Goal: Task Accomplishment & Management: Manage account settings

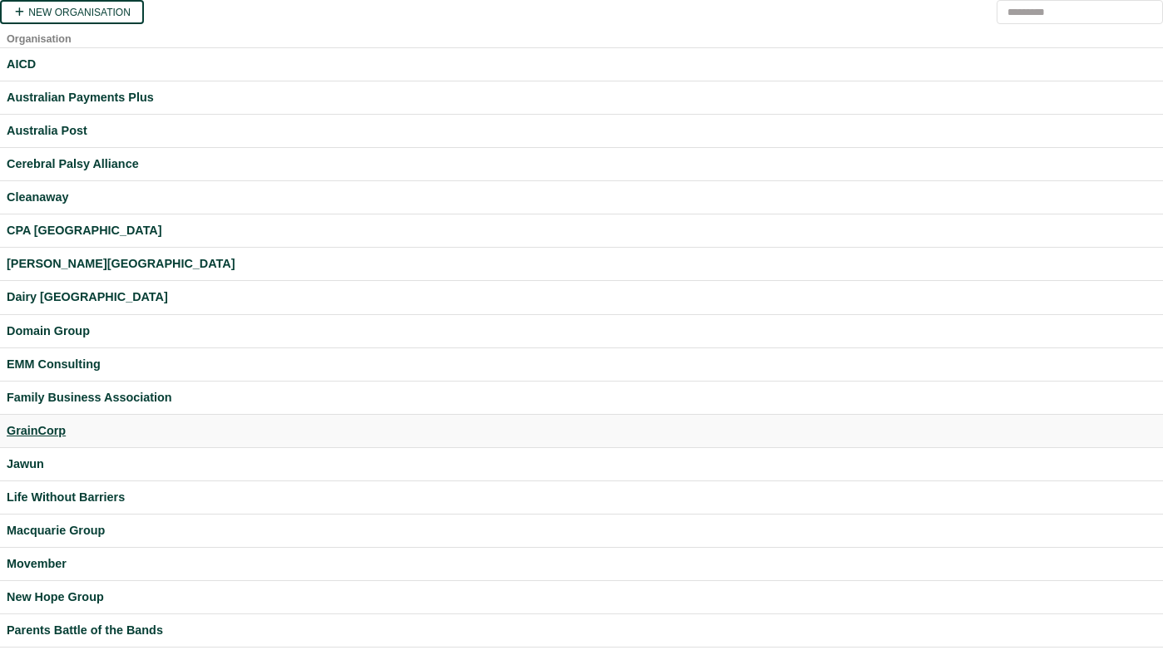
scroll to position [438, 0]
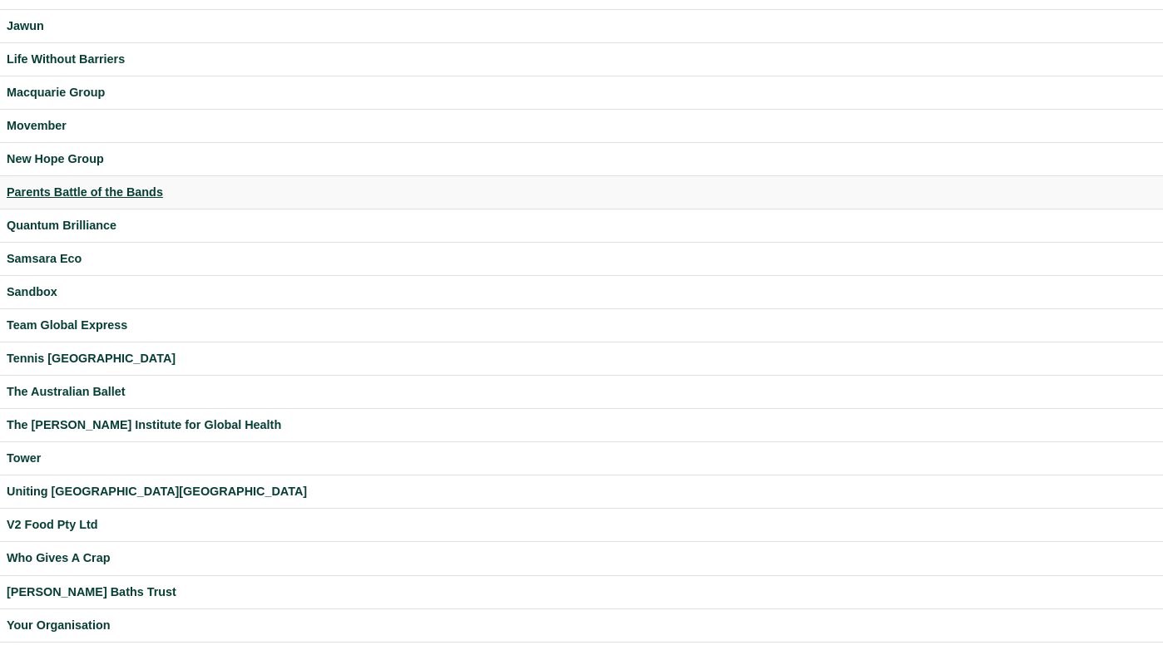
click at [131, 185] on div "Parents Battle of the Bands" at bounding box center [581, 192] width 1149 height 19
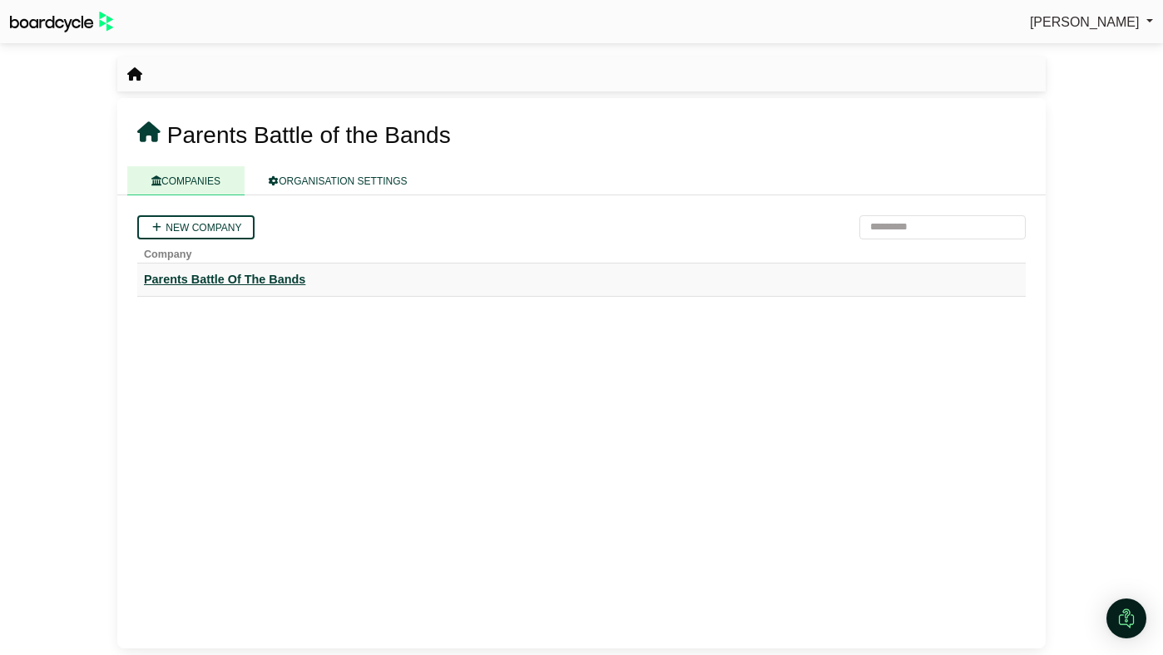
click at [264, 276] on div "Parents Battle Of The Bands" at bounding box center [581, 279] width 875 height 19
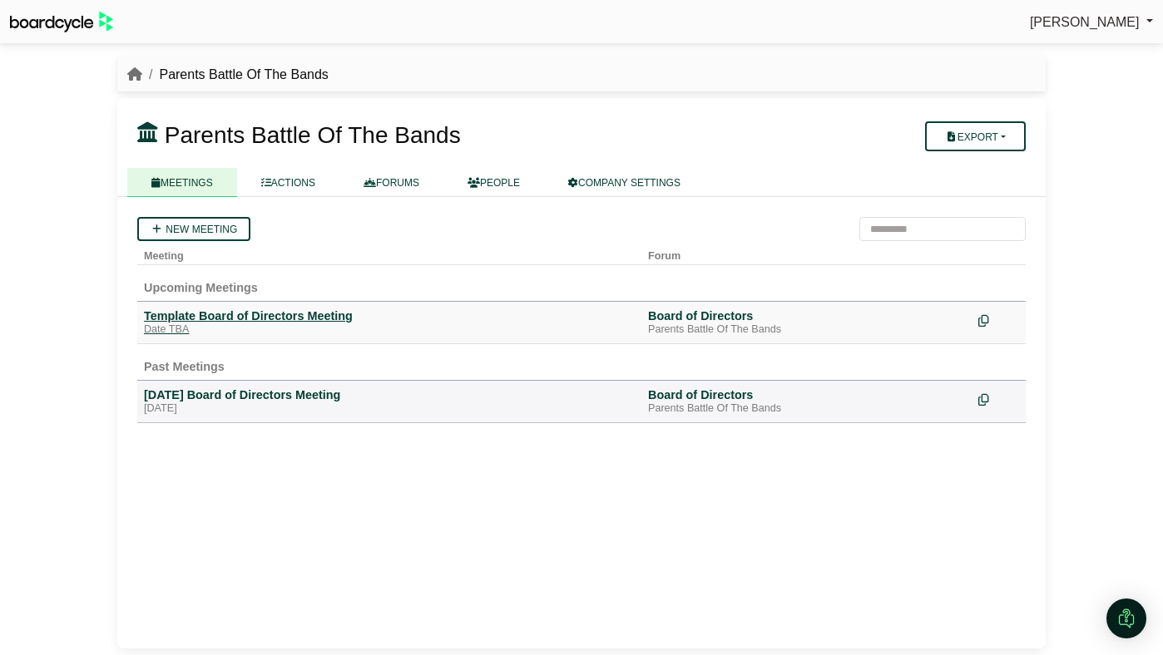
click at [319, 311] on div "Template Board of Directors Meeting" at bounding box center [389, 316] width 491 height 15
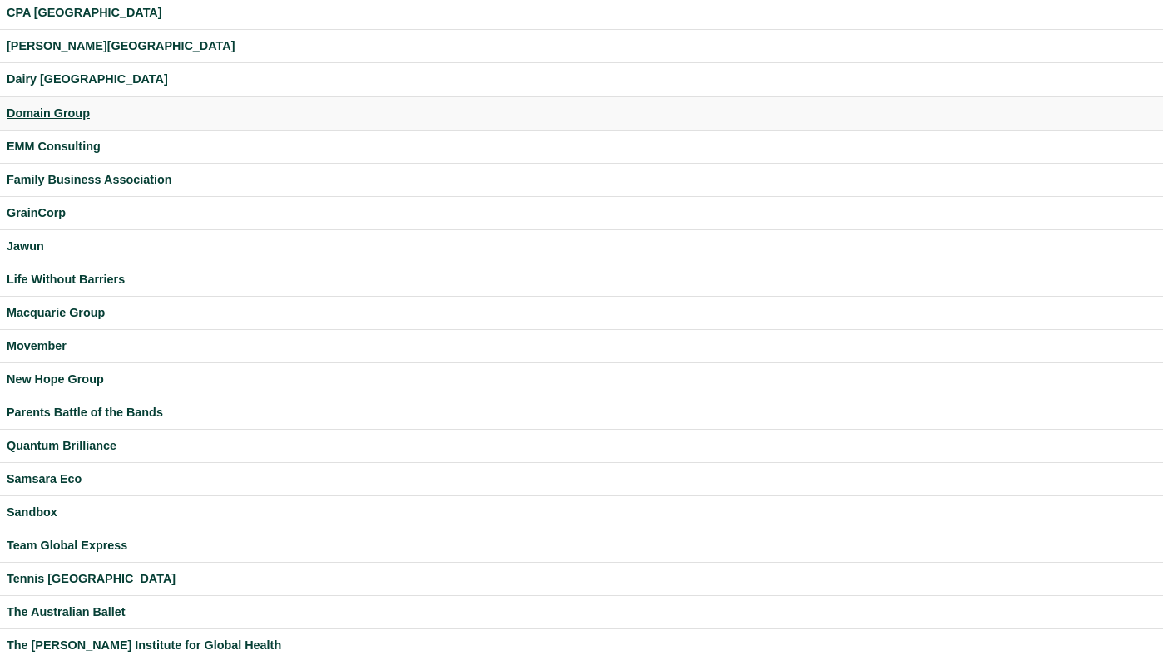
scroll to position [438, 0]
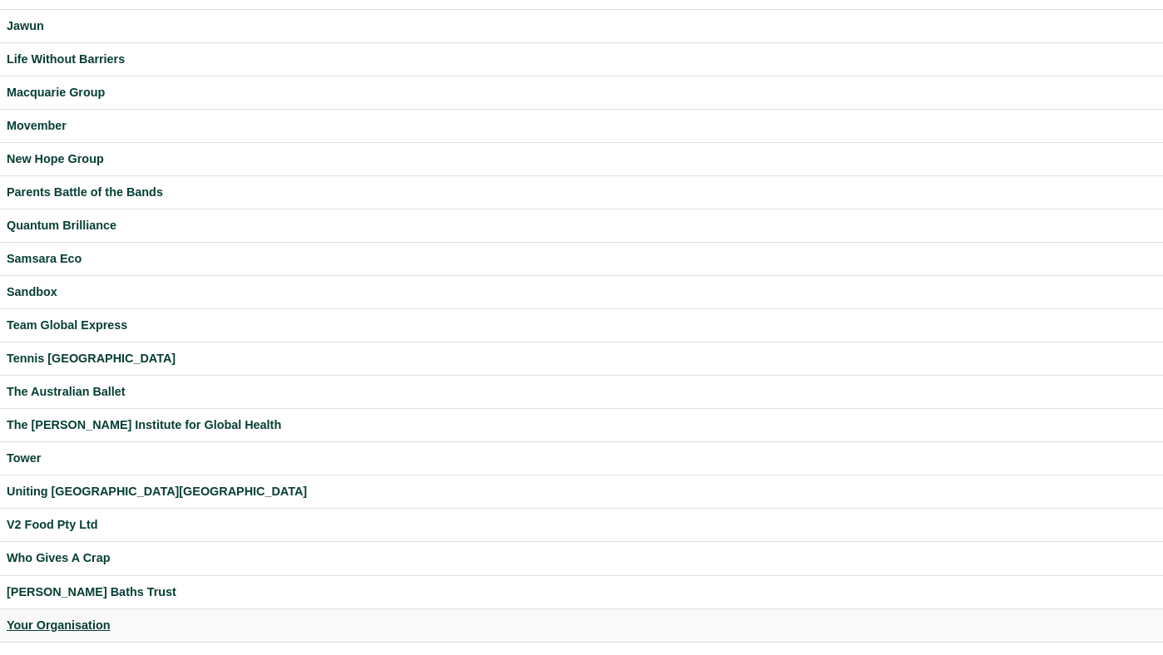
click at [64, 619] on div "Your Organisation" at bounding box center [581, 625] width 1149 height 19
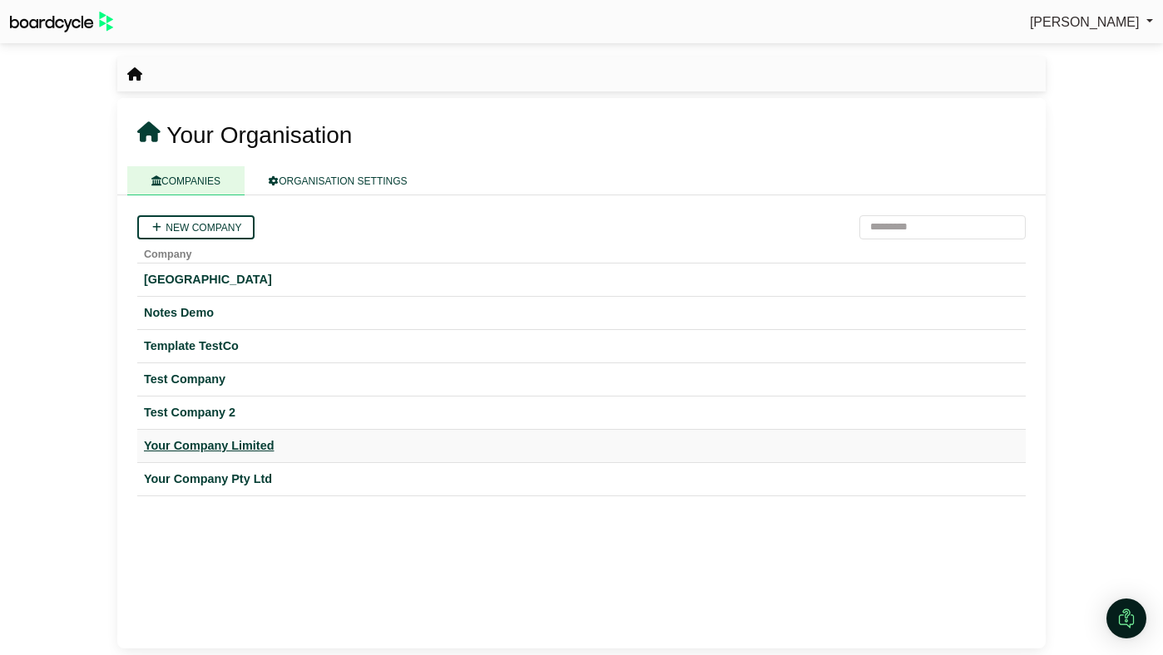
click at [175, 451] on div "Your Company Limited" at bounding box center [581, 446] width 875 height 19
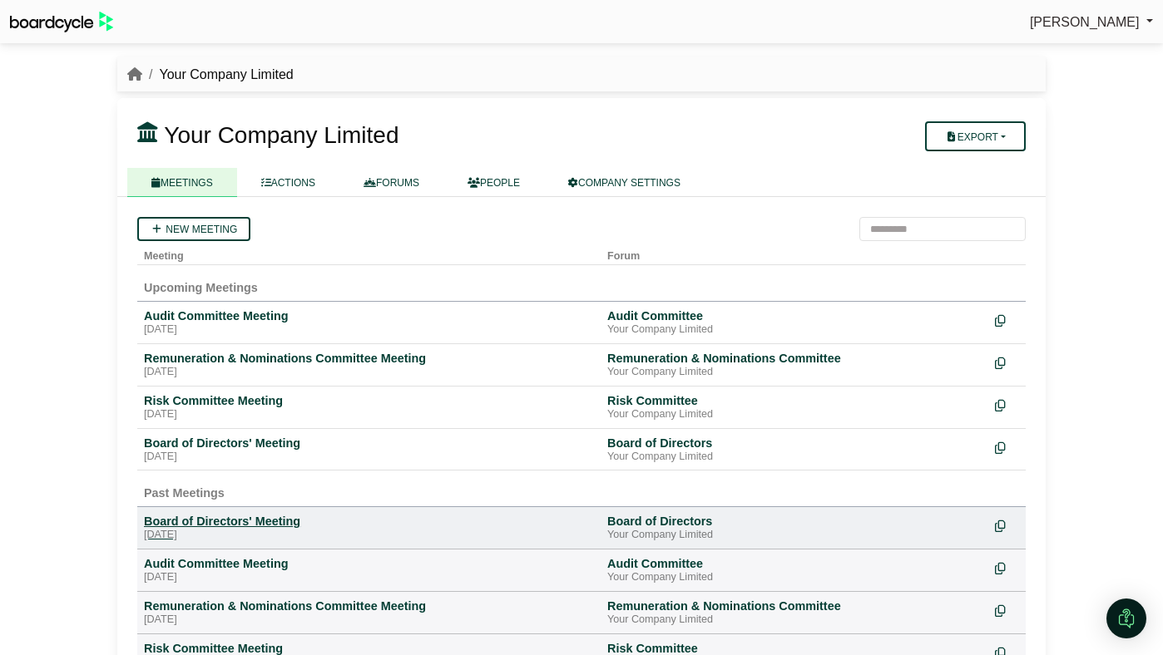
click at [207, 520] on div "Board of Directors' Meeting" at bounding box center [369, 521] width 450 height 15
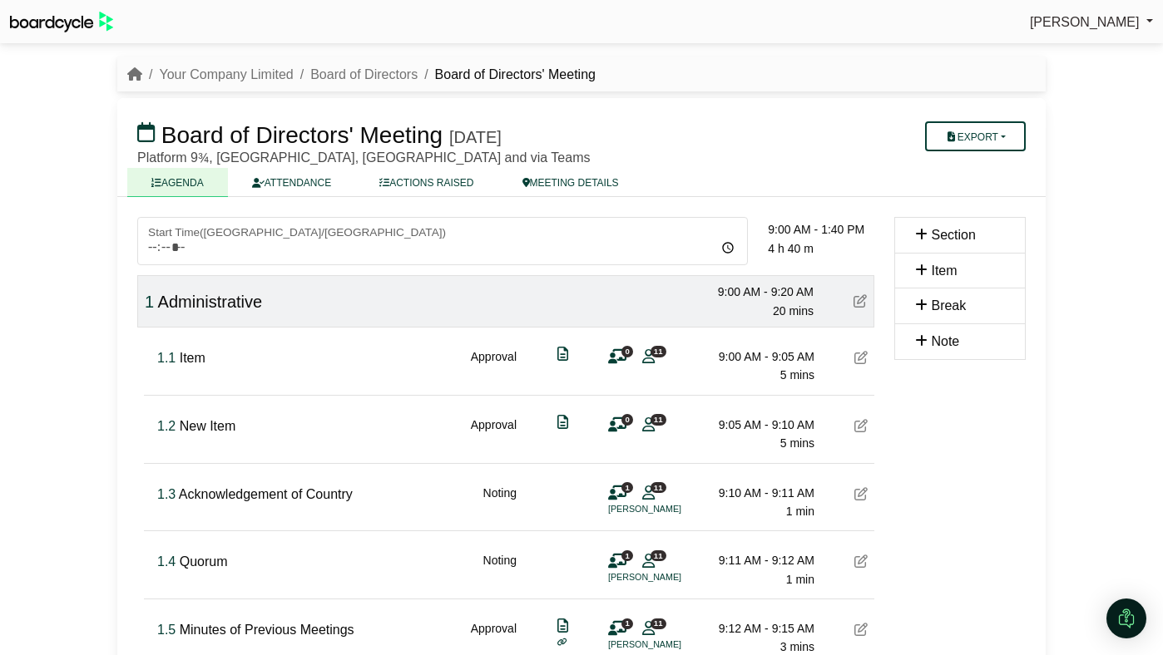
click at [863, 362] on icon at bounding box center [860, 357] width 13 height 13
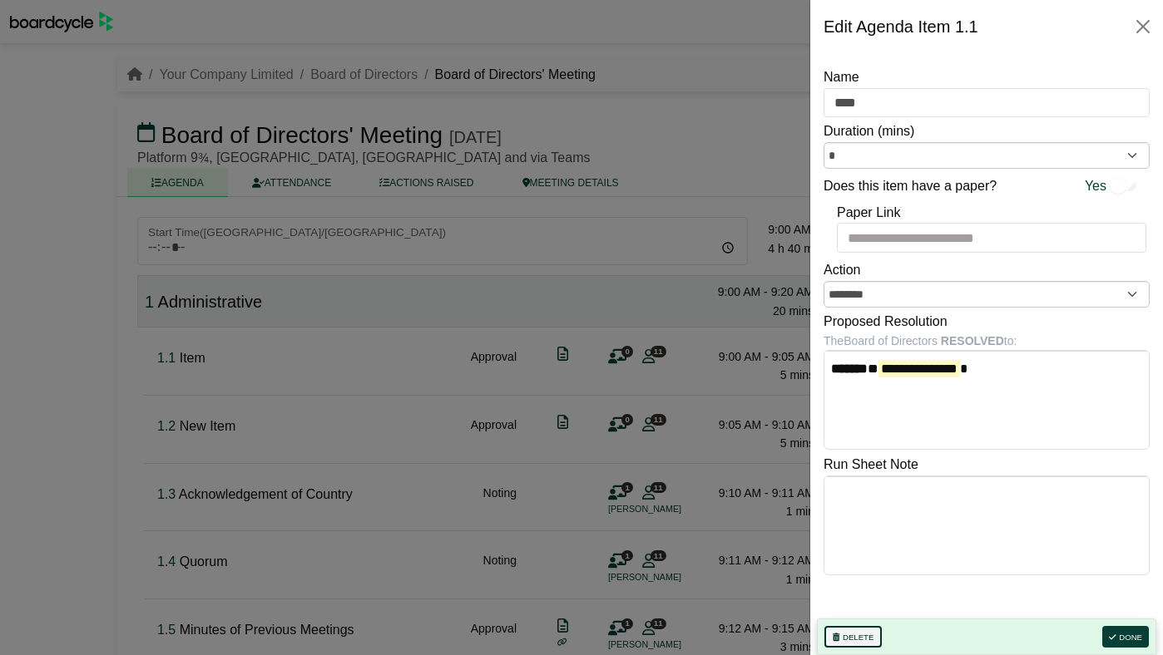
click at [875, 633] on button "Delete" at bounding box center [852, 637] width 57 height 22
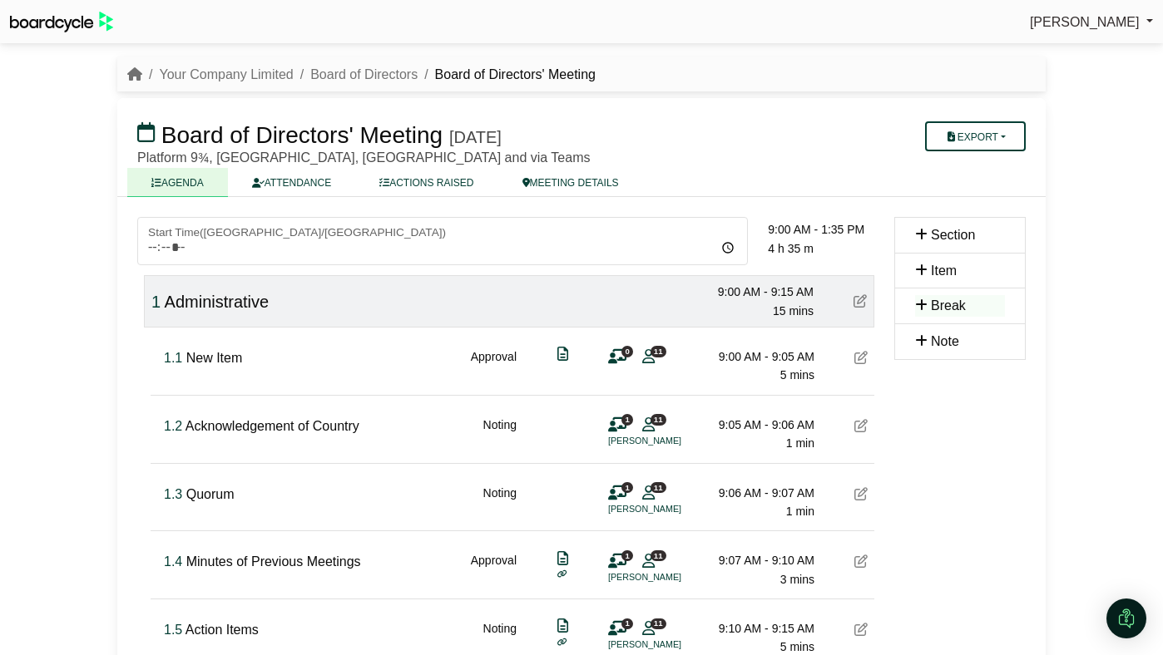
click at [864, 361] on icon at bounding box center [860, 357] width 13 height 13
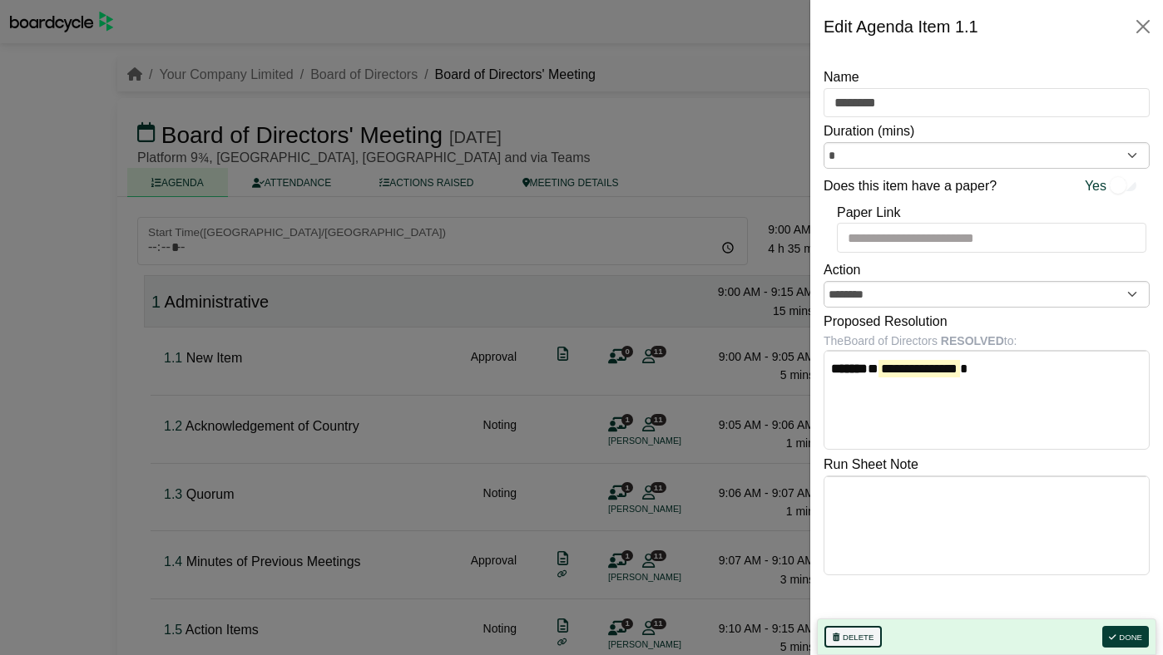
click at [872, 643] on button "Delete" at bounding box center [852, 637] width 57 height 22
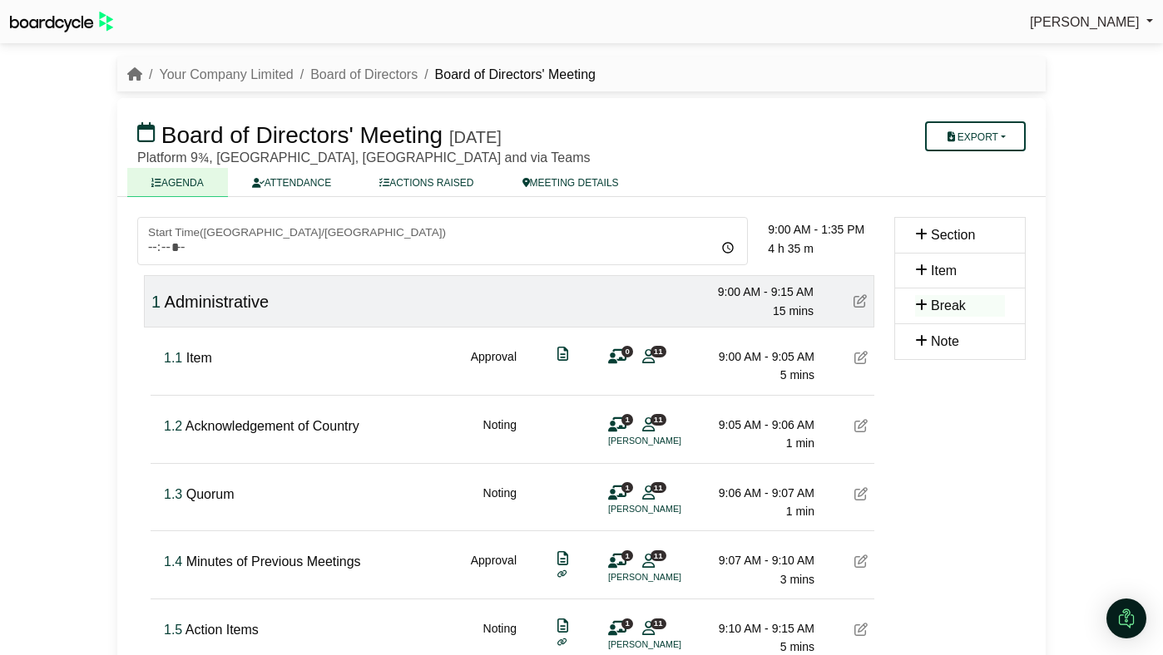
click at [858, 368] on div at bounding box center [860, 359] width 13 height 22
click at [858, 363] on icon at bounding box center [860, 357] width 13 height 13
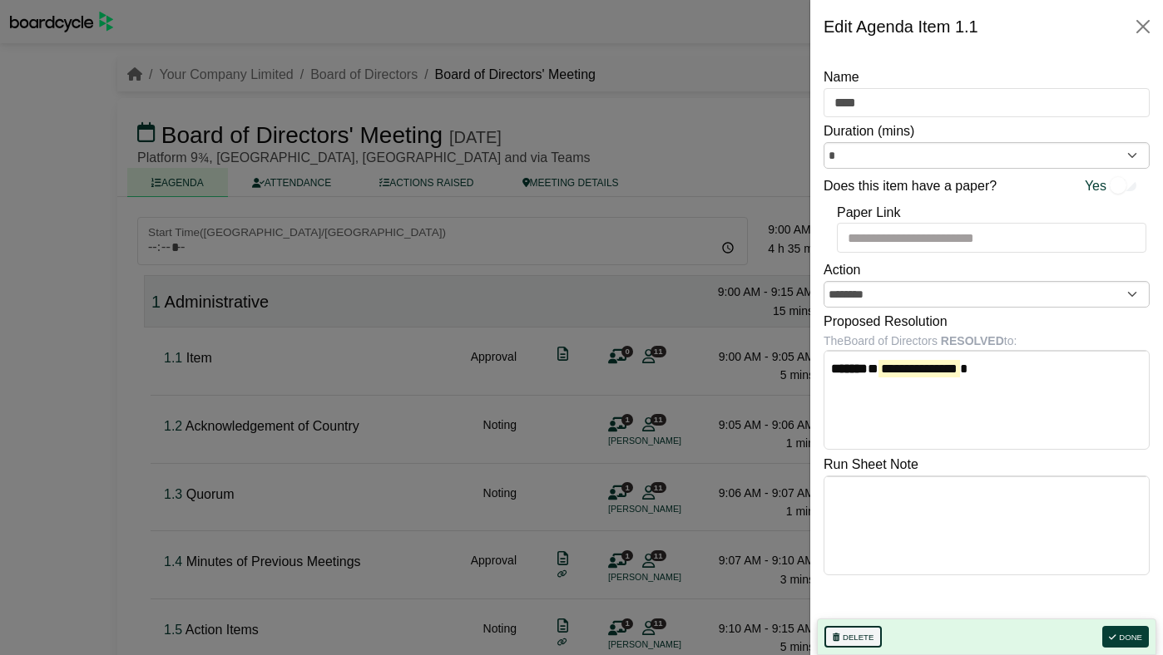
click at [858, 633] on button "Delete" at bounding box center [852, 637] width 57 height 22
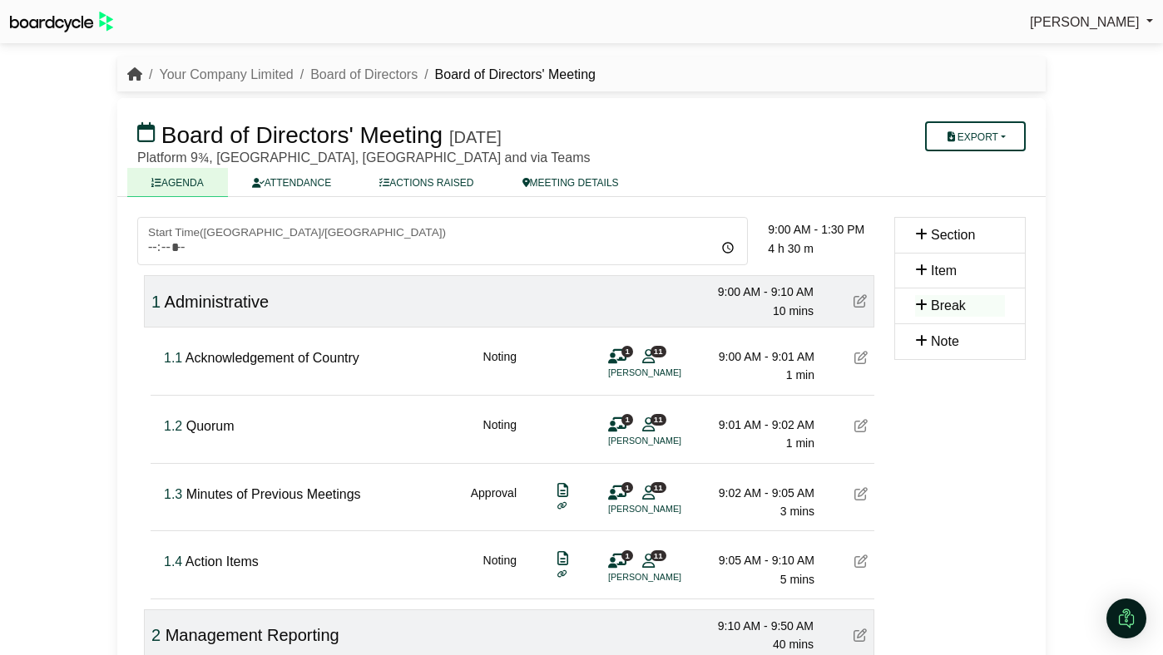
click at [137, 79] on icon "breadcrumb" at bounding box center [134, 73] width 15 height 13
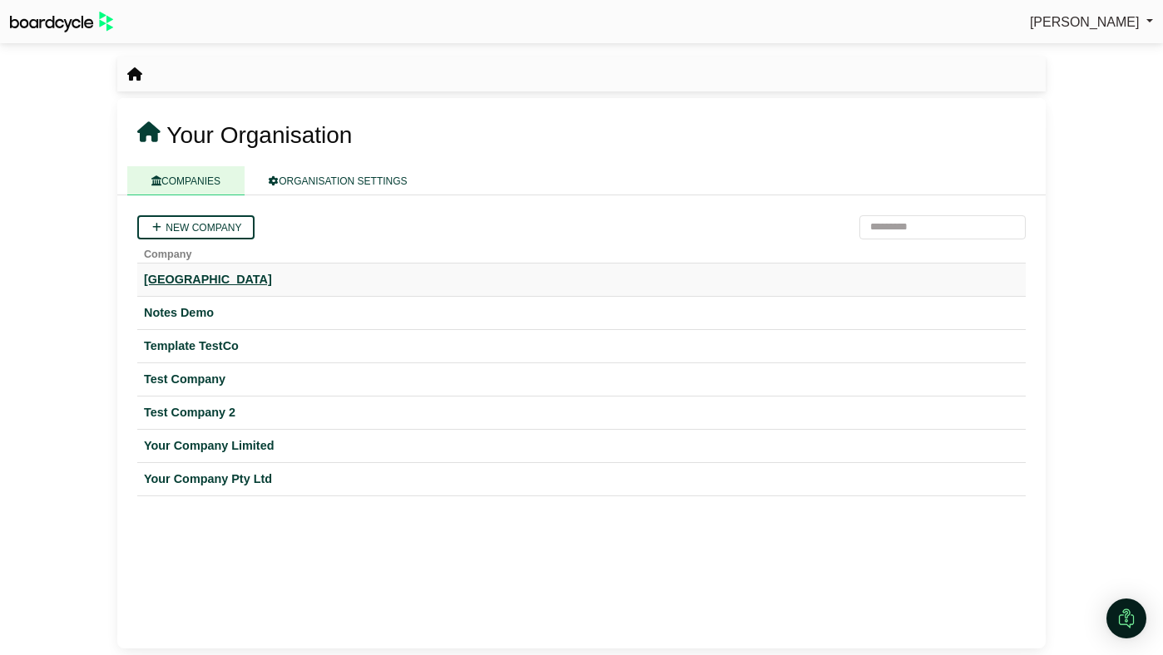
click at [196, 284] on div "[GEOGRAPHIC_DATA]" at bounding box center [581, 279] width 875 height 19
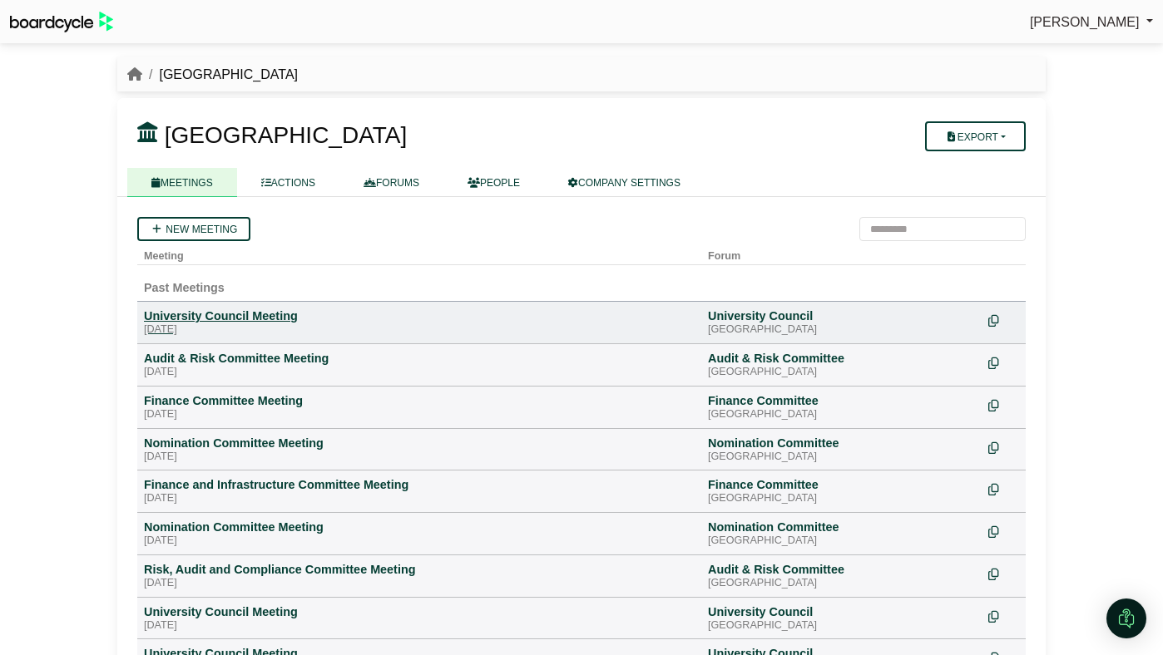
click at [255, 320] on div "University Council Meeting" at bounding box center [419, 316] width 551 height 15
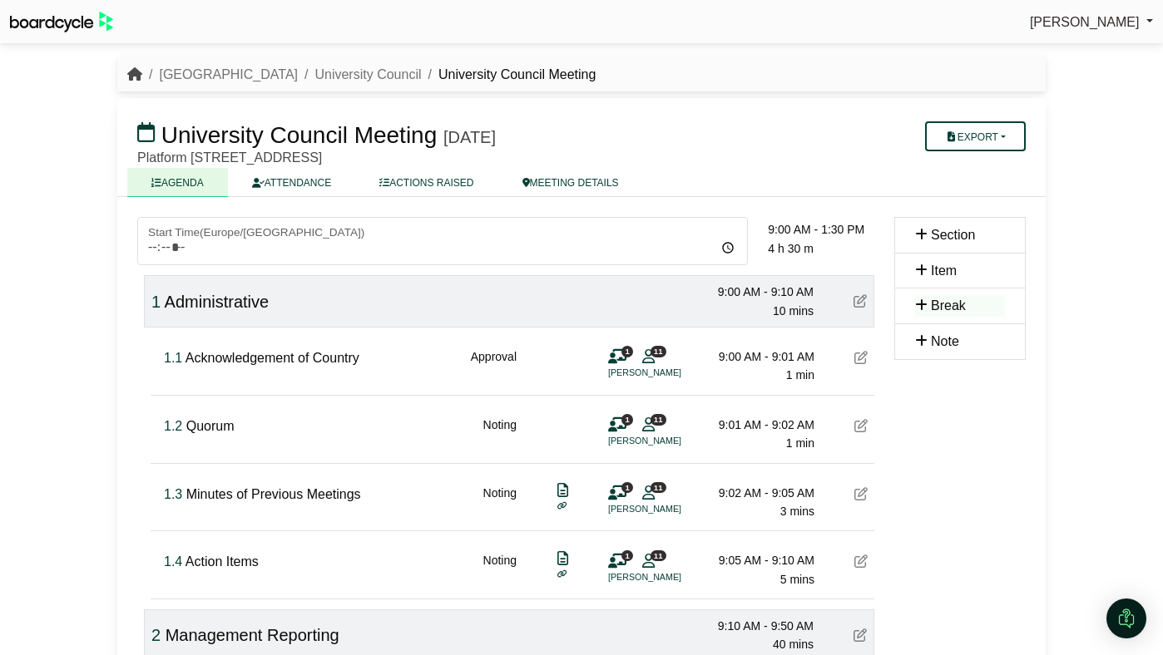
click at [131, 72] on icon "breadcrumb" at bounding box center [134, 73] width 15 height 13
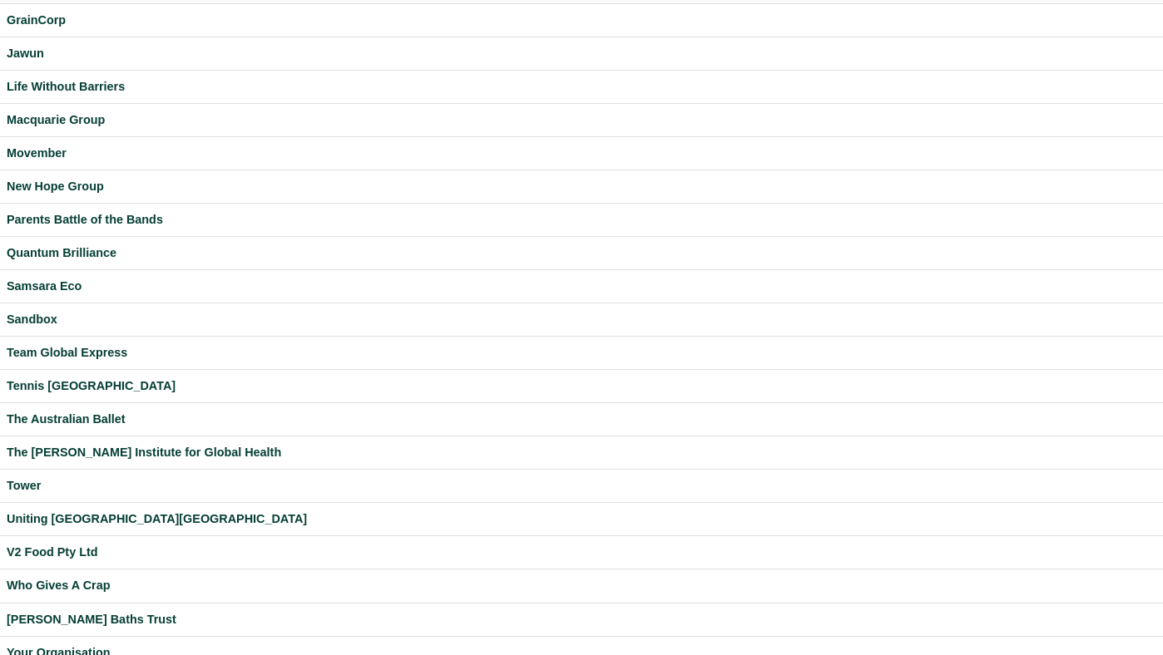
scroll to position [438, 0]
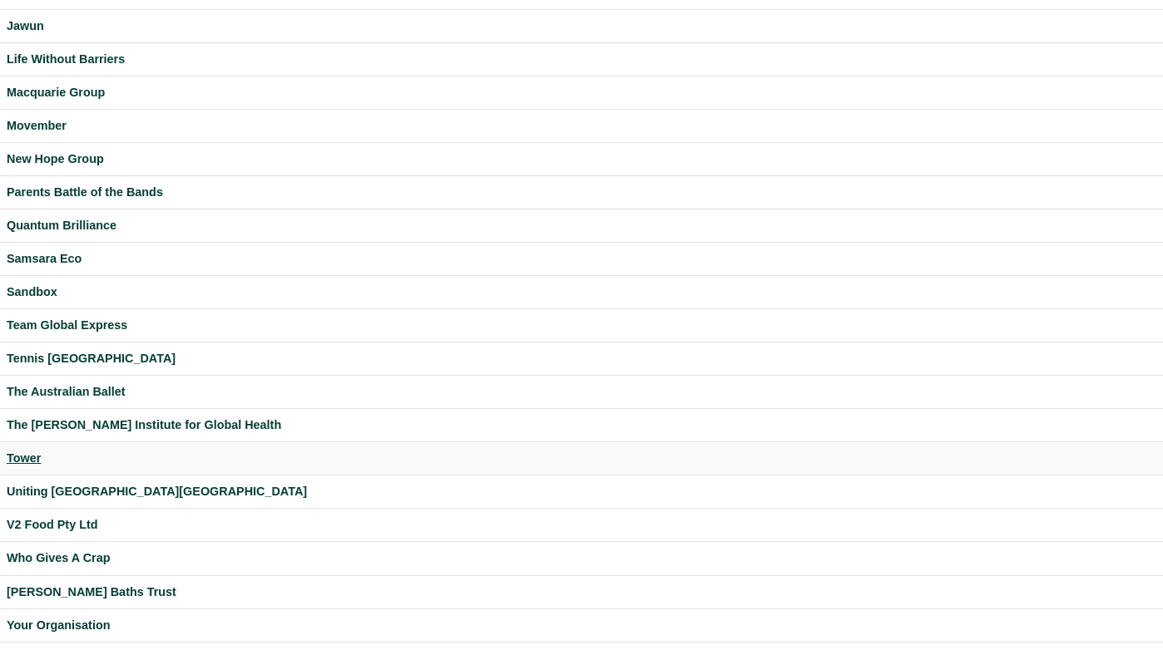
click at [30, 449] on div "Tower" at bounding box center [581, 458] width 1149 height 19
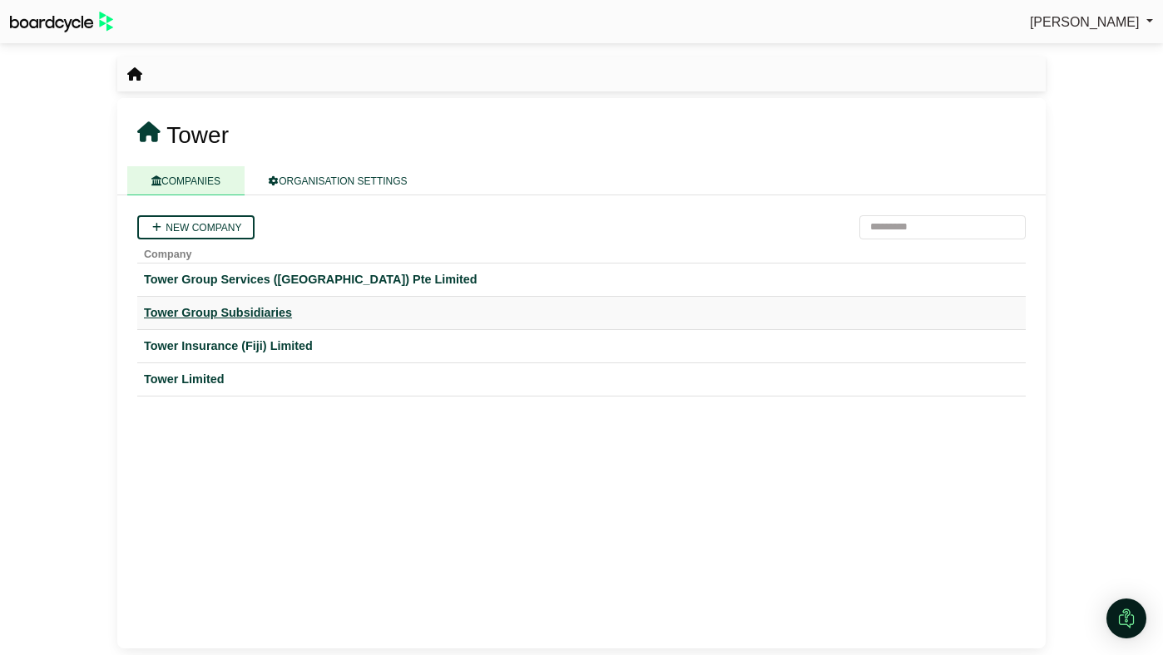
click at [258, 316] on div "Tower Group Subsidiaries" at bounding box center [581, 313] width 875 height 19
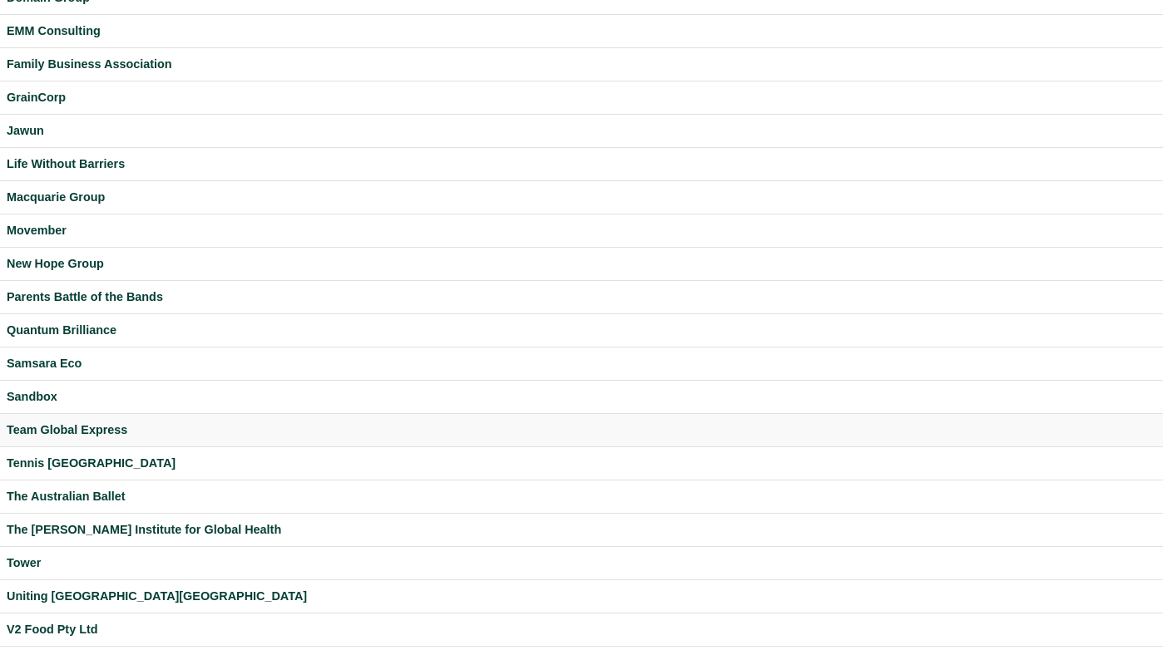
scroll to position [326, 0]
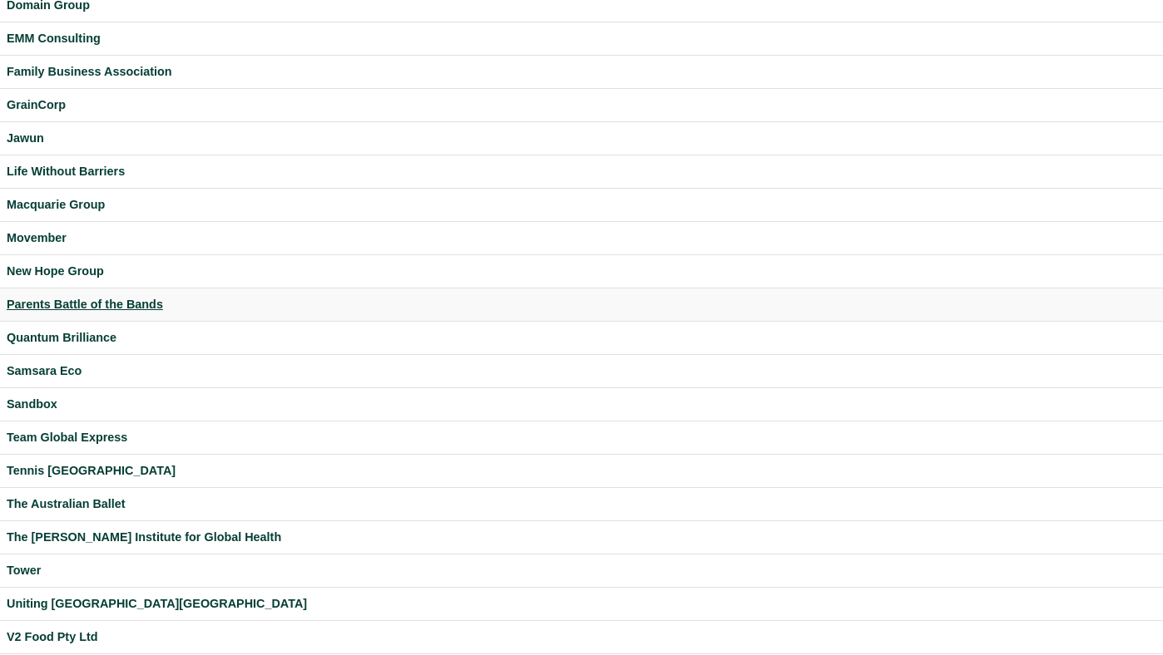
click at [98, 304] on div "Parents Battle of the Bands" at bounding box center [581, 304] width 1149 height 19
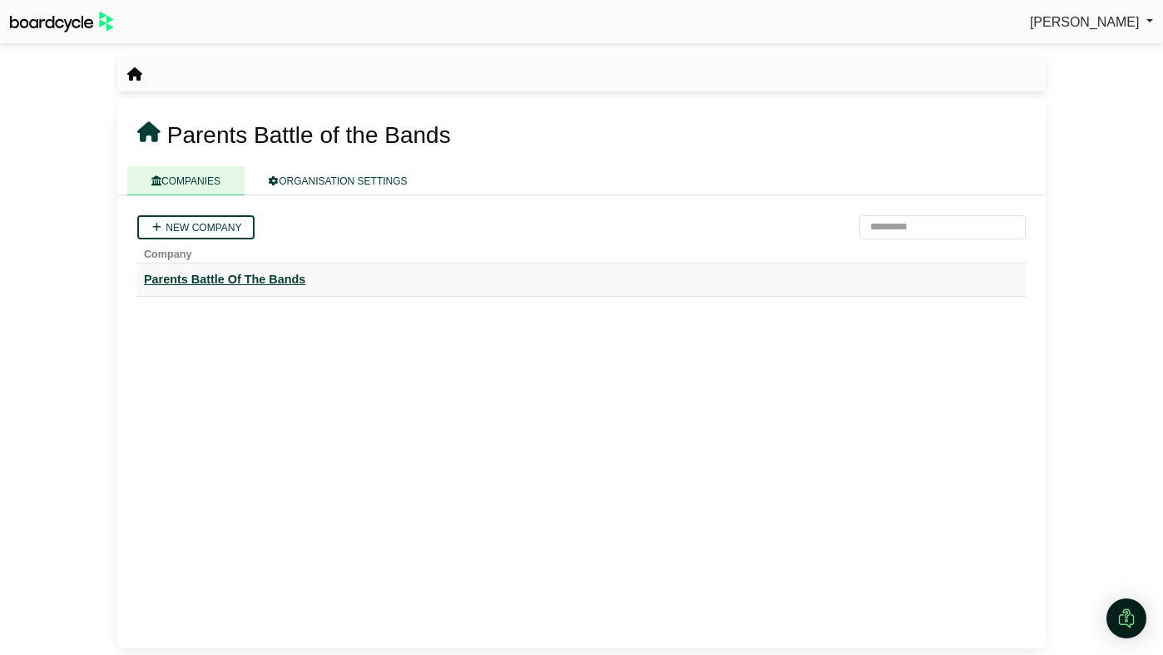
click at [213, 279] on div "Parents Battle Of The Bands" at bounding box center [581, 279] width 875 height 19
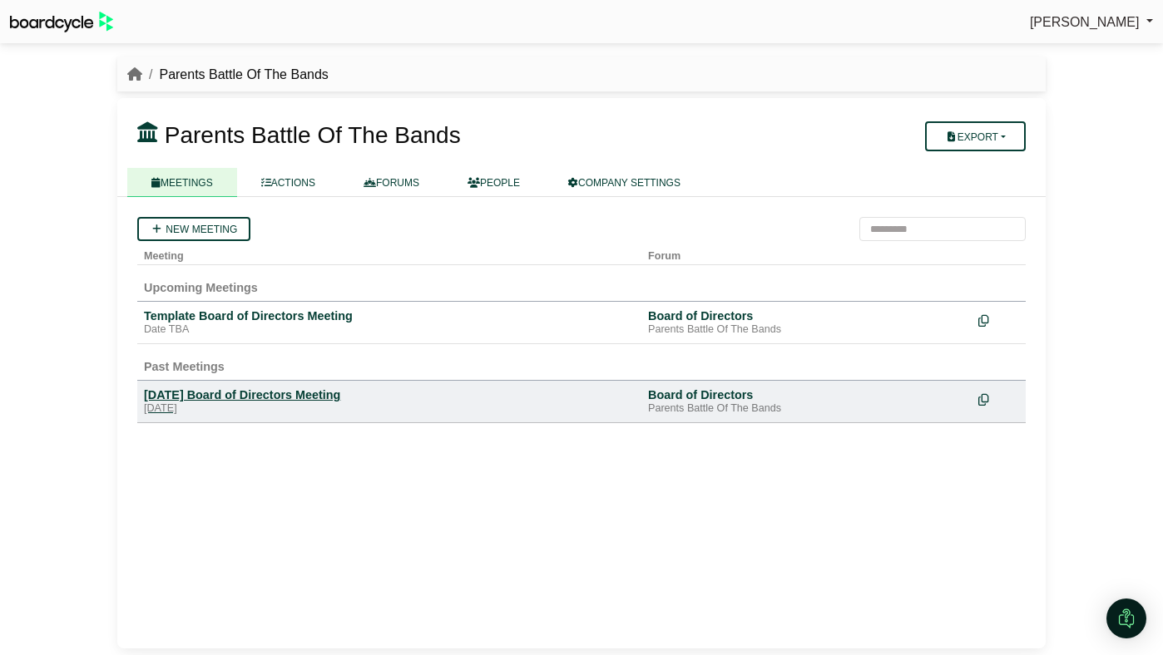
click at [196, 391] on div "[DATE] Board of Directors Meeting" at bounding box center [389, 395] width 491 height 15
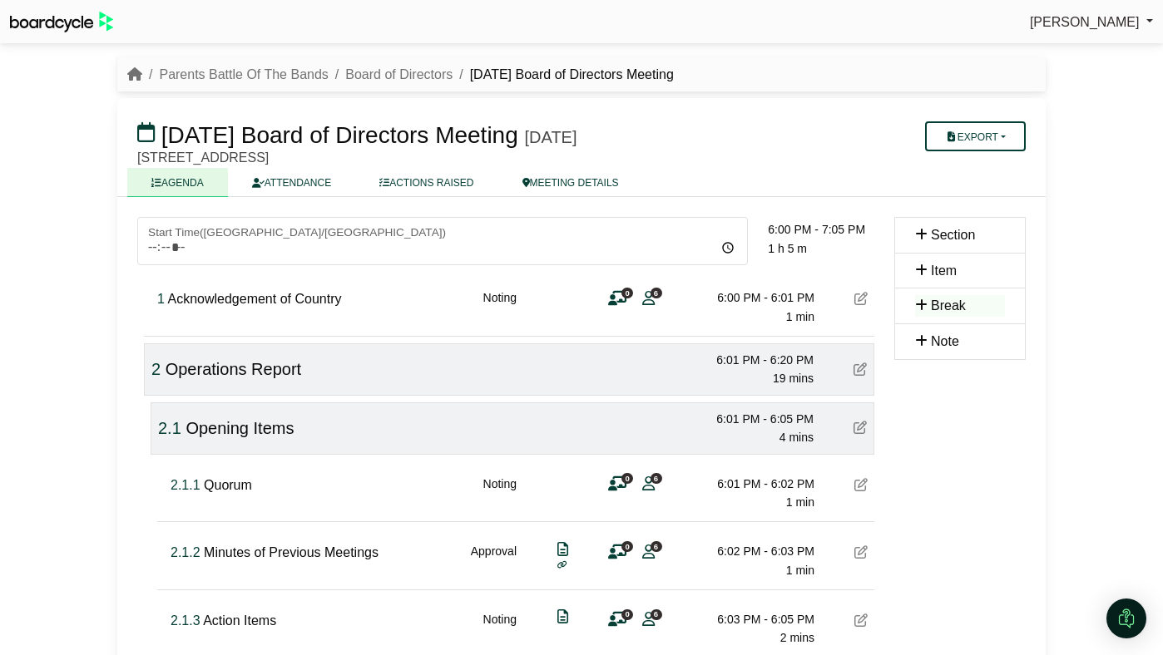
drag, startPoint x: 936, startPoint y: 309, endPoint x: 287, endPoint y: 0, distance: 718.4
click at [136, 77] on icon "breadcrumb" at bounding box center [134, 73] width 15 height 13
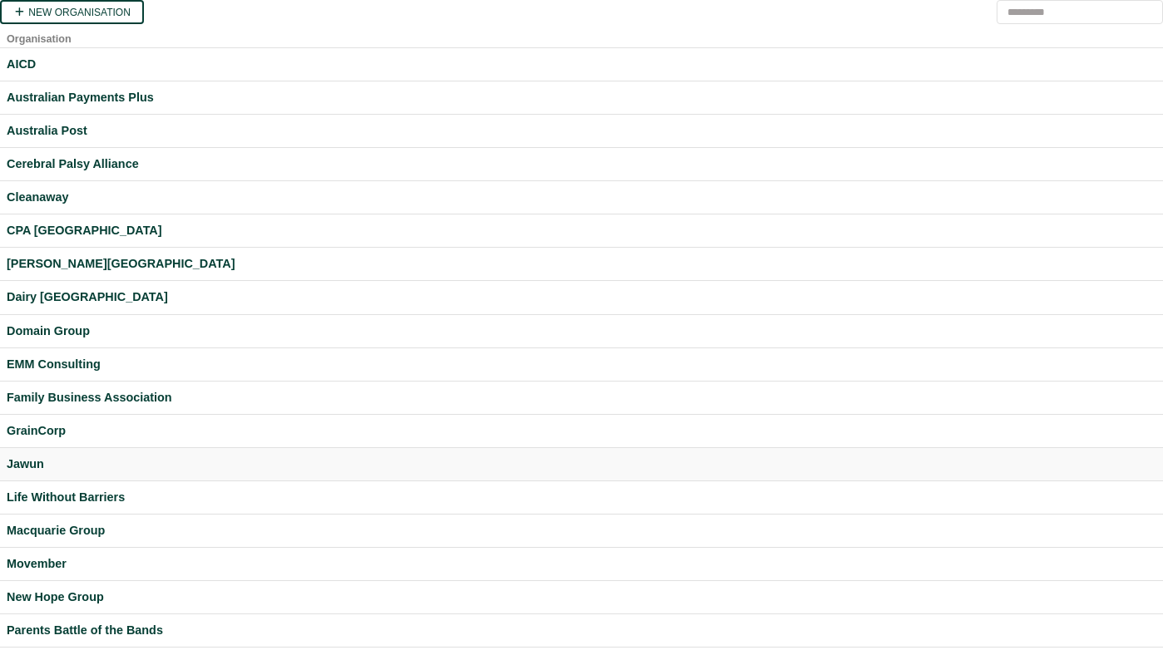
scroll to position [438, 0]
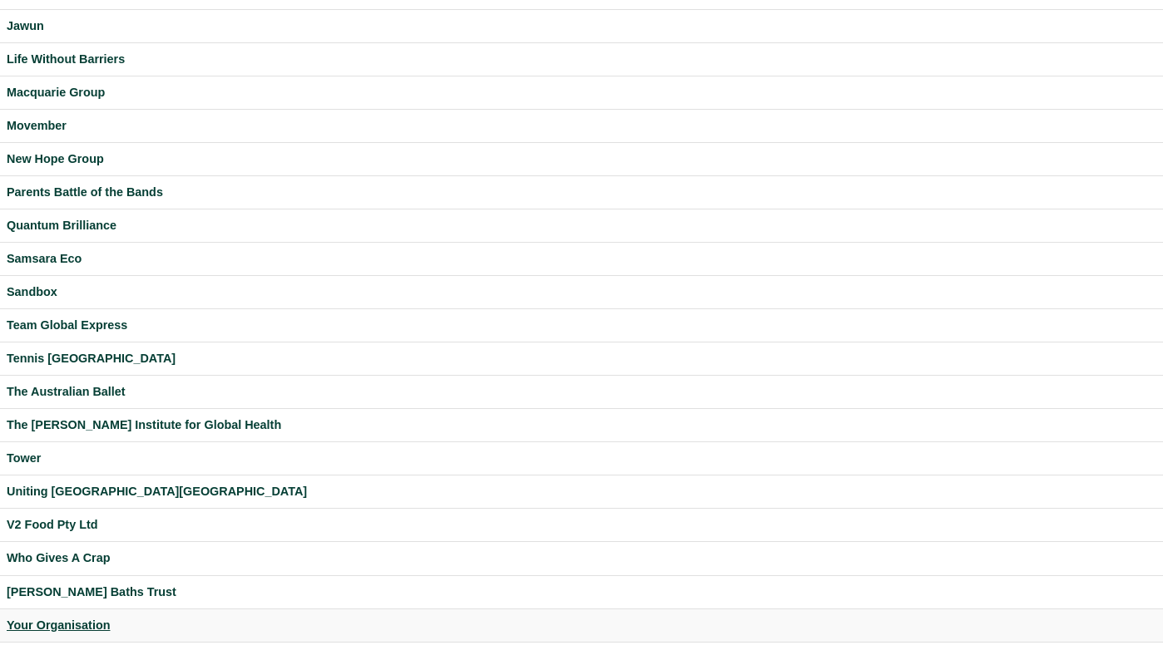
click at [81, 625] on div "Your Organisation" at bounding box center [581, 625] width 1149 height 19
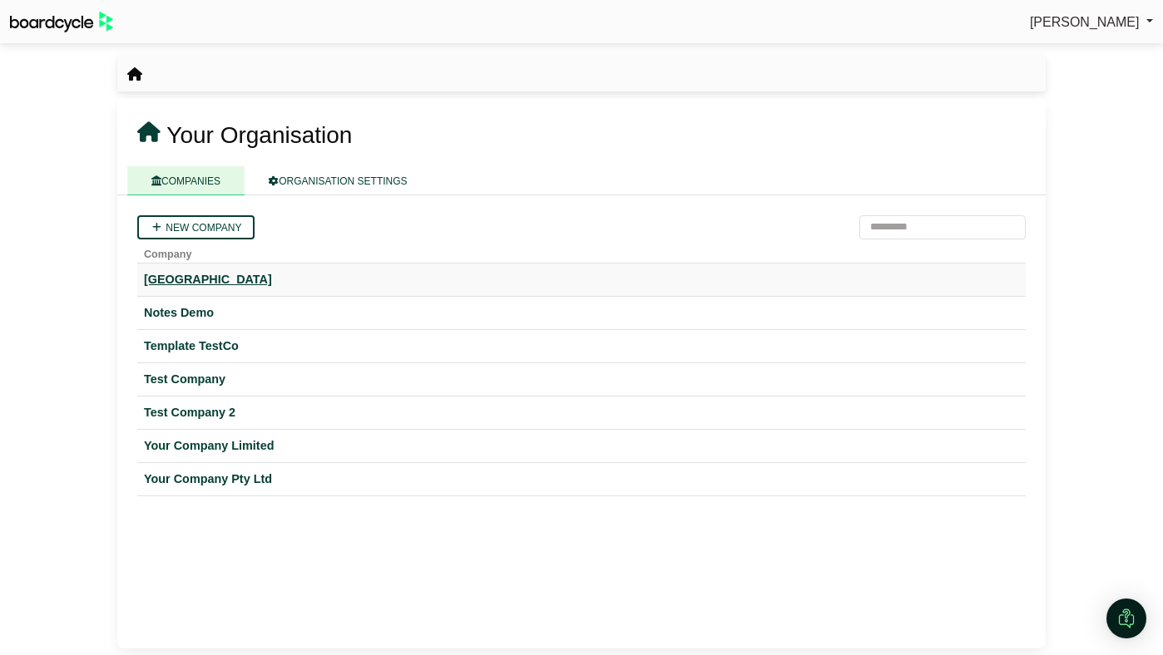
click at [246, 271] on div "[GEOGRAPHIC_DATA]" at bounding box center [581, 279] width 875 height 19
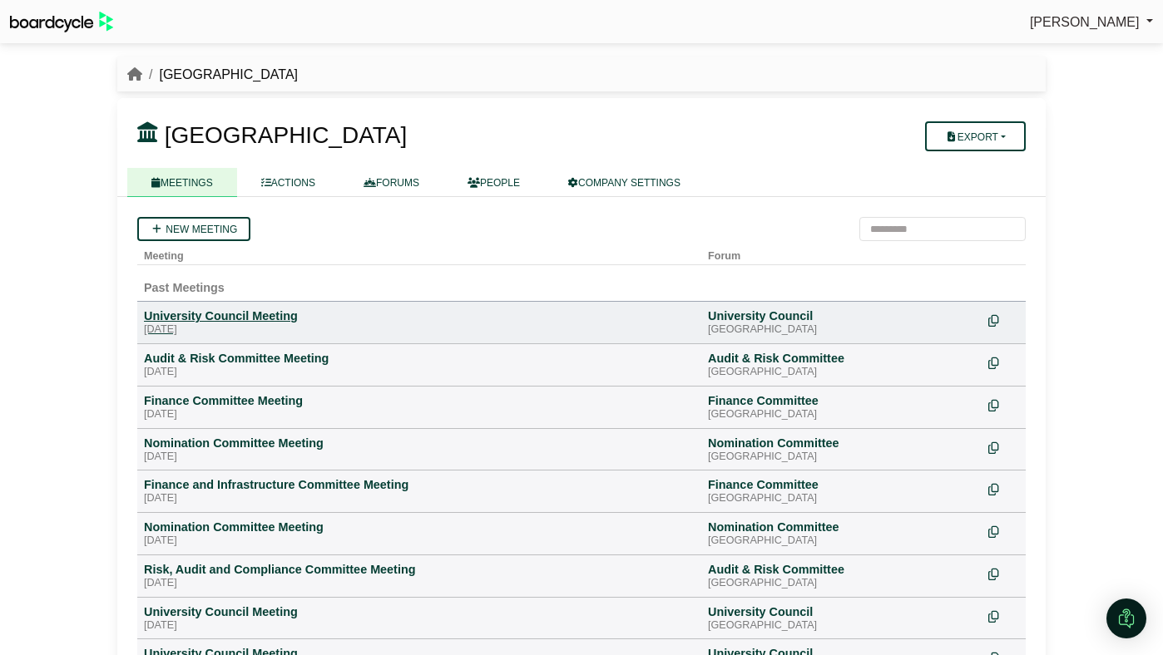
click at [254, 313] on div "University Council Meeting" at bounding box center [419, 316] width 551 height 15
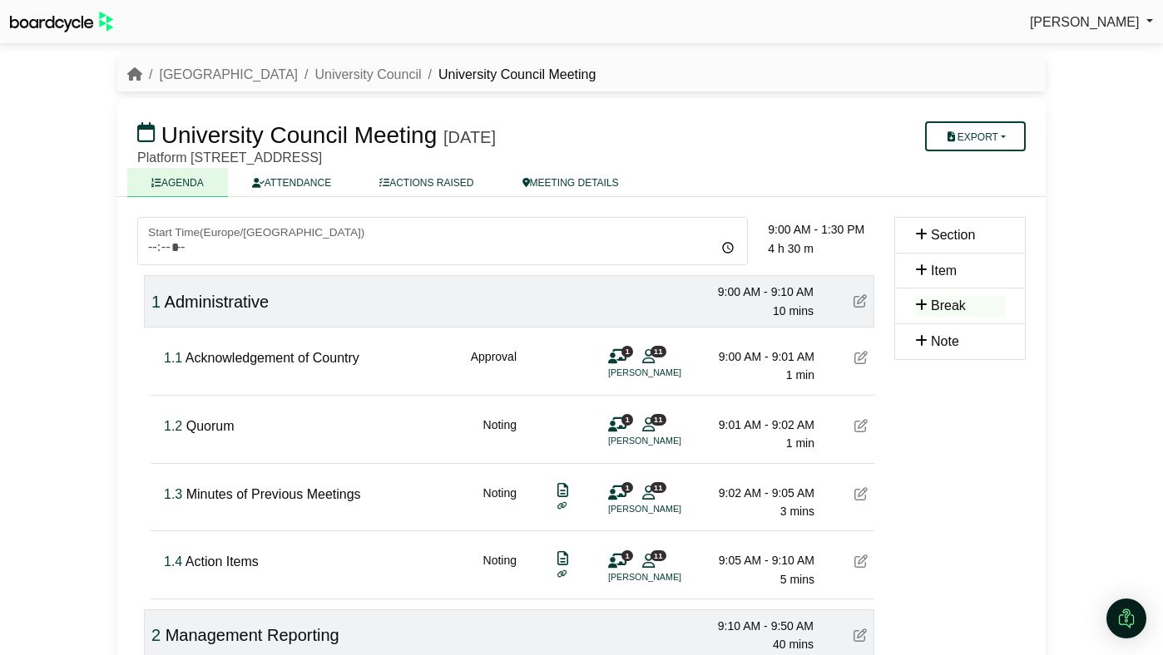
click at [1105, 18] on span "[PERSON_NAME]" at bounding box center [1085, 22] width 110 height 14
click at [1085, 47] on link "Sign Out" at bounding box center [1086, 50] width 133 height 32
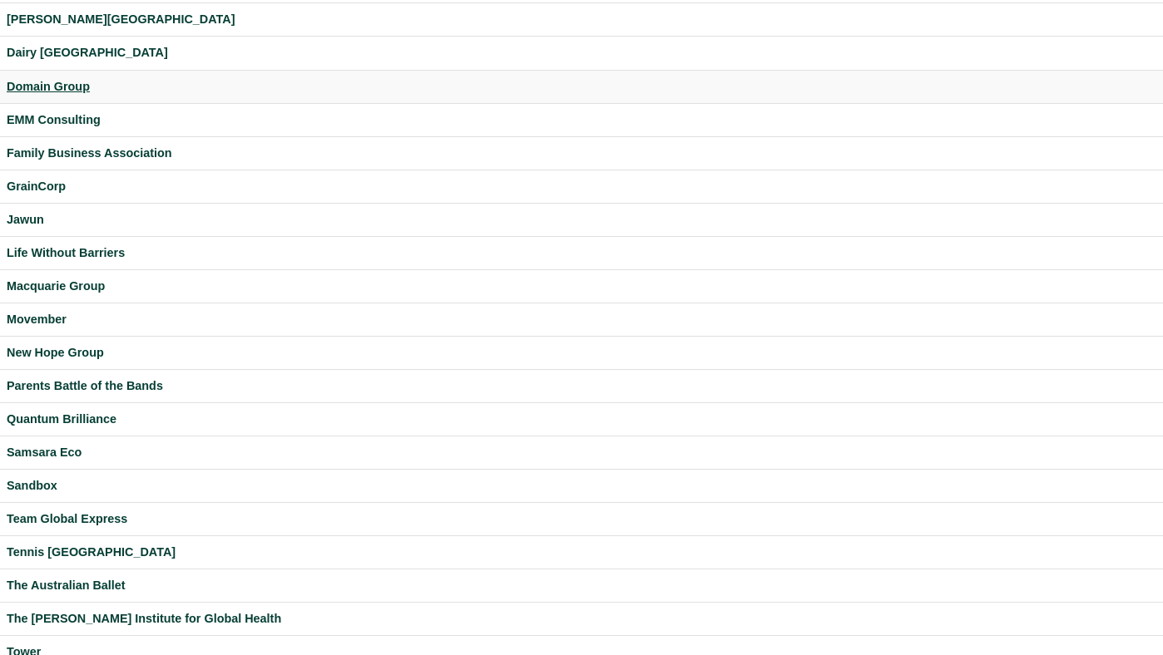
scroll to position [438, 0]
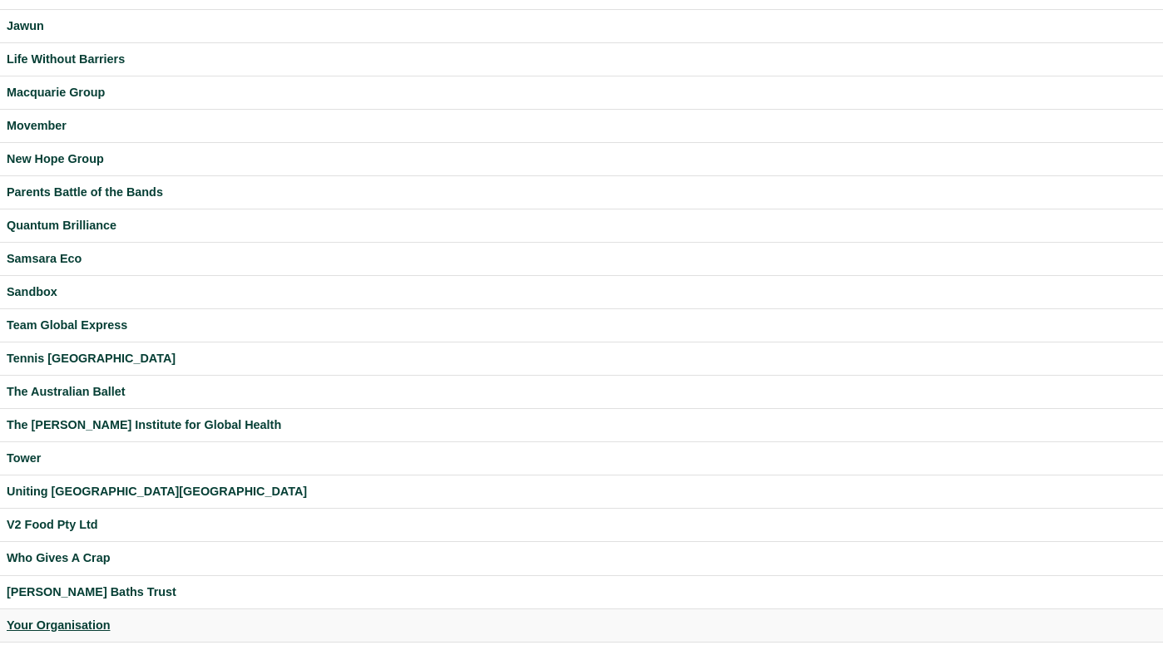
click at [47, 622] on div "Your Organisation" at bounding box center [581, 625] width 1149 height 19
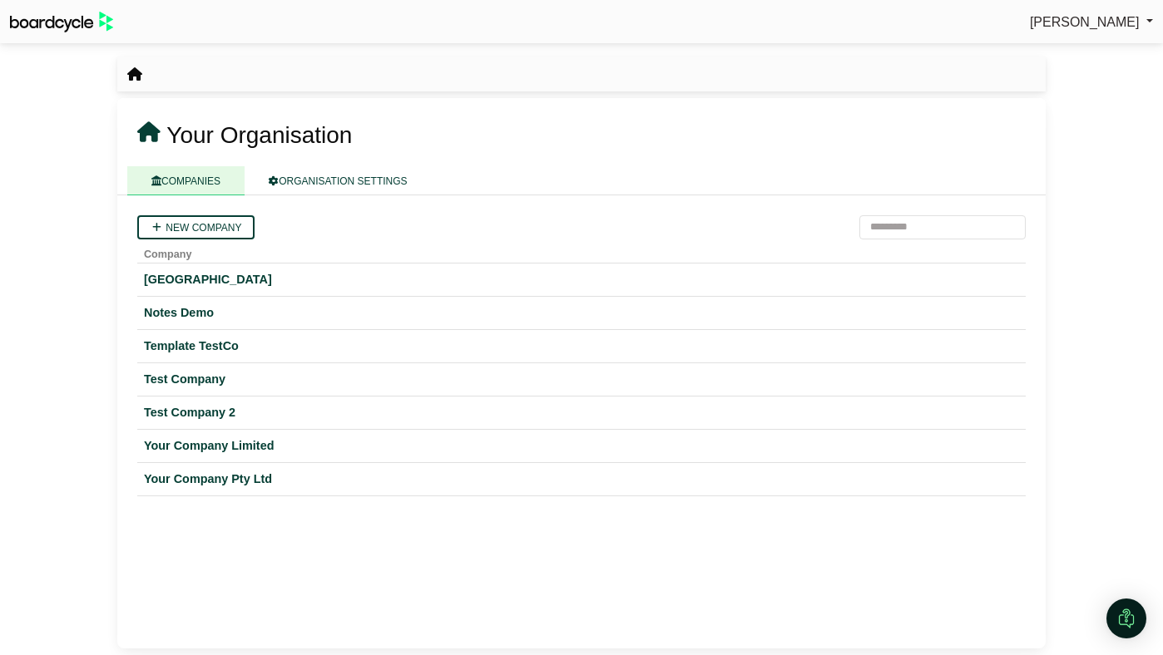
click at [1124, 24] on span "[PERSON_NAME]" at bounding box center [1085, 22] width 110 height 14
click at [1110, 42] on link "Sign Out" at bounding box center [1086, 50] width 133 height 32
click at [253, 477] on div "Your Company Pty Ltd" at bounding box center [581, 479] width 875 height 19
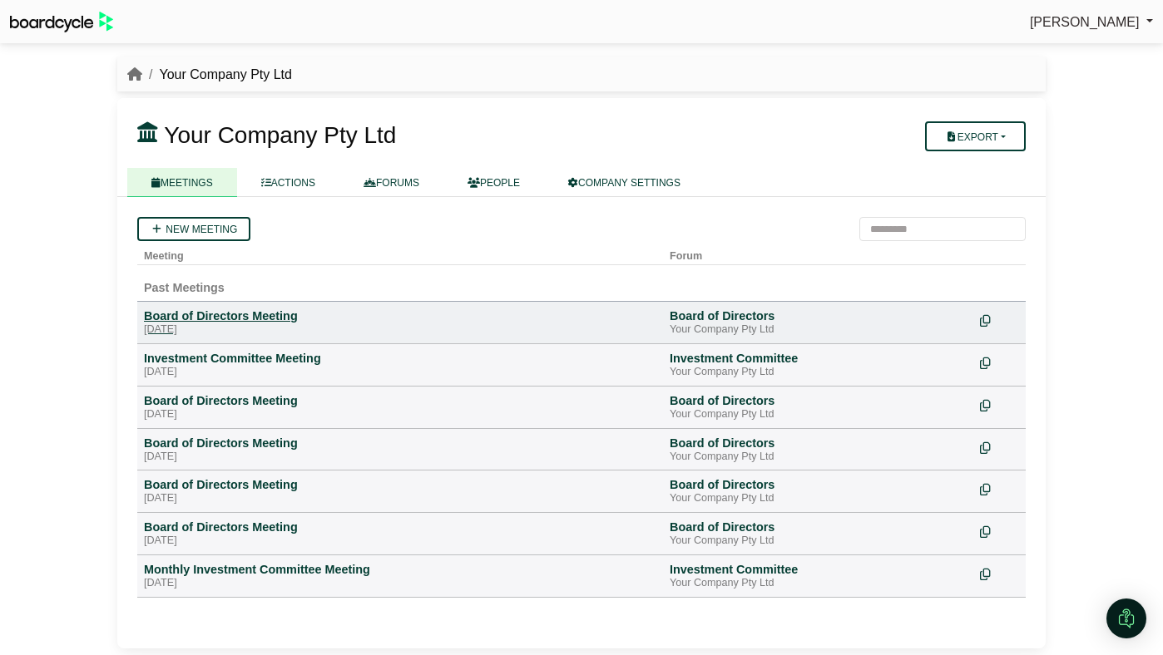
click at [243, 314] on div "Board of Directors Meeting" at bounding box center [400, 316] width 512 height 15
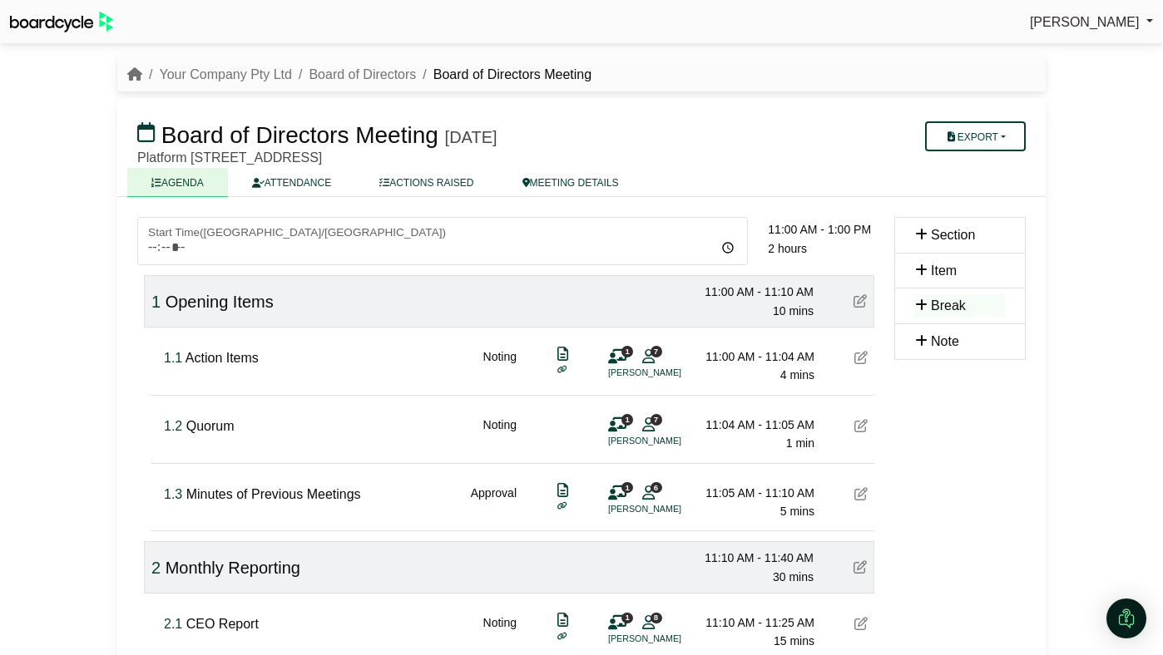
click at [1100, 26] on span "[PERSON_NAME]" at bounding box center [1085, 22] width 110 height 14
click at [1080, 48] on link "Sign Out" at bounding box center [1086, 50] width 133 height 32
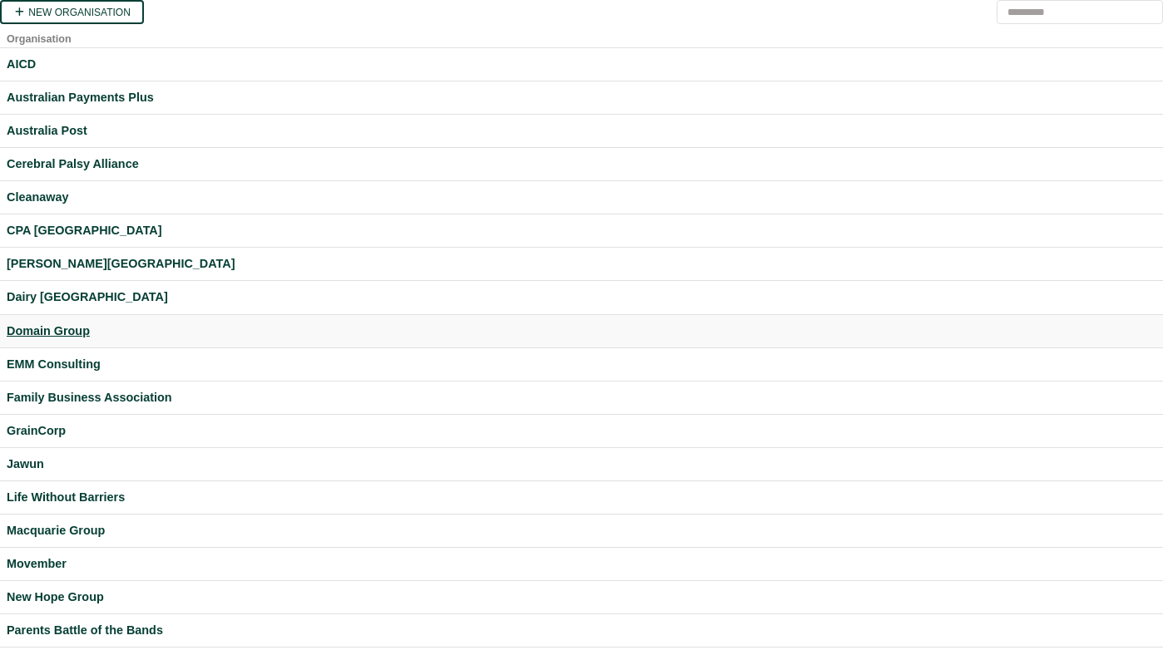
click at [59, 326] on div "Domain Group" at bounding box center [581, 331] width 1149 height 19
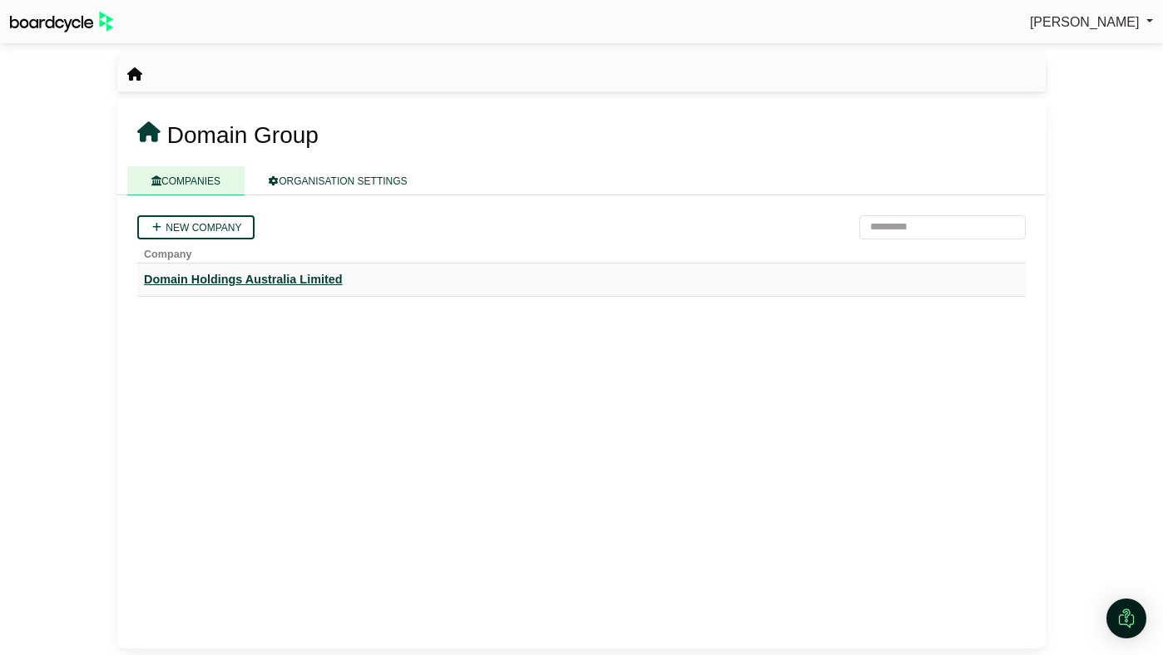
click at [294, 285] on div "Domain Holdings Australia Limited" at bounding box center [581, 279] width 875 height 19
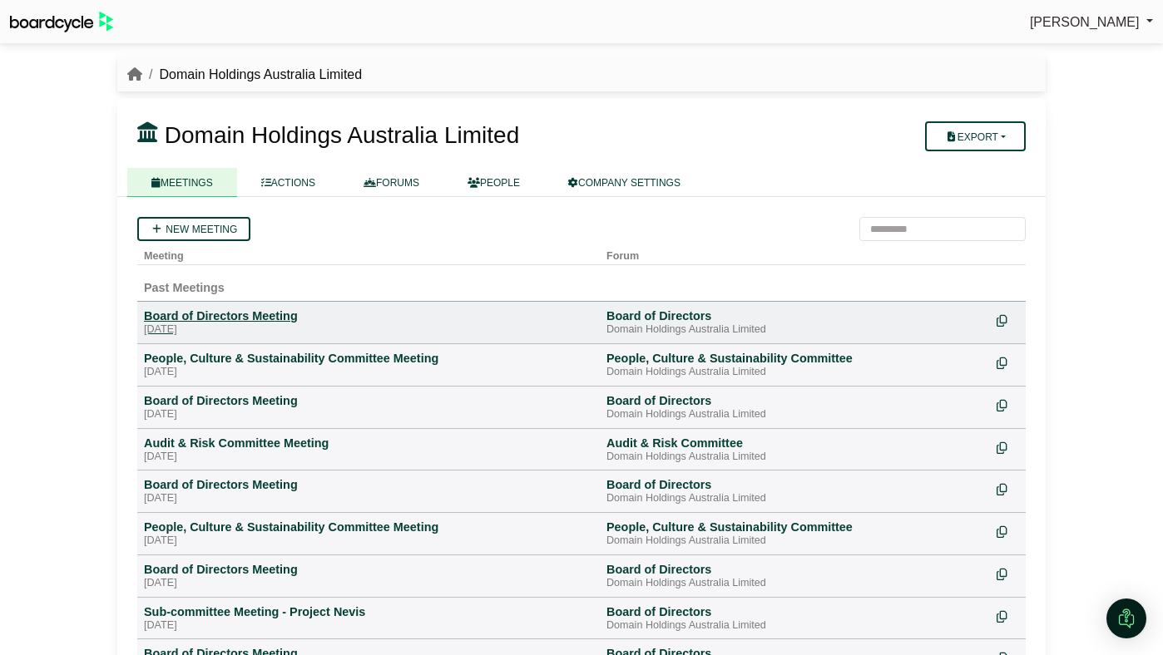
click at [253, 310] on div "Board of Directors Meeting" at bounding box center [368, 316] width 449 height 15
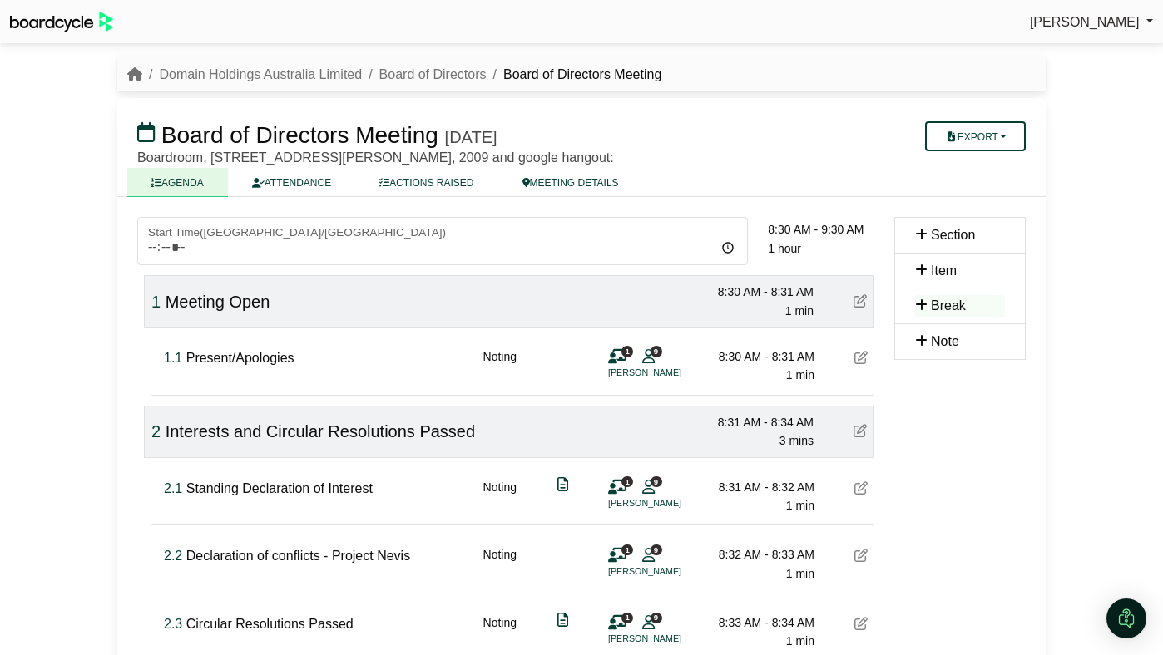
click at [1088, 22] on span "[PERSON_NAME]" at bounding box center [1085, 22] width 110 height 14
click at [1075, 45] on link "Sign Out" at bounding box center [1086, 50] width 133 height 32
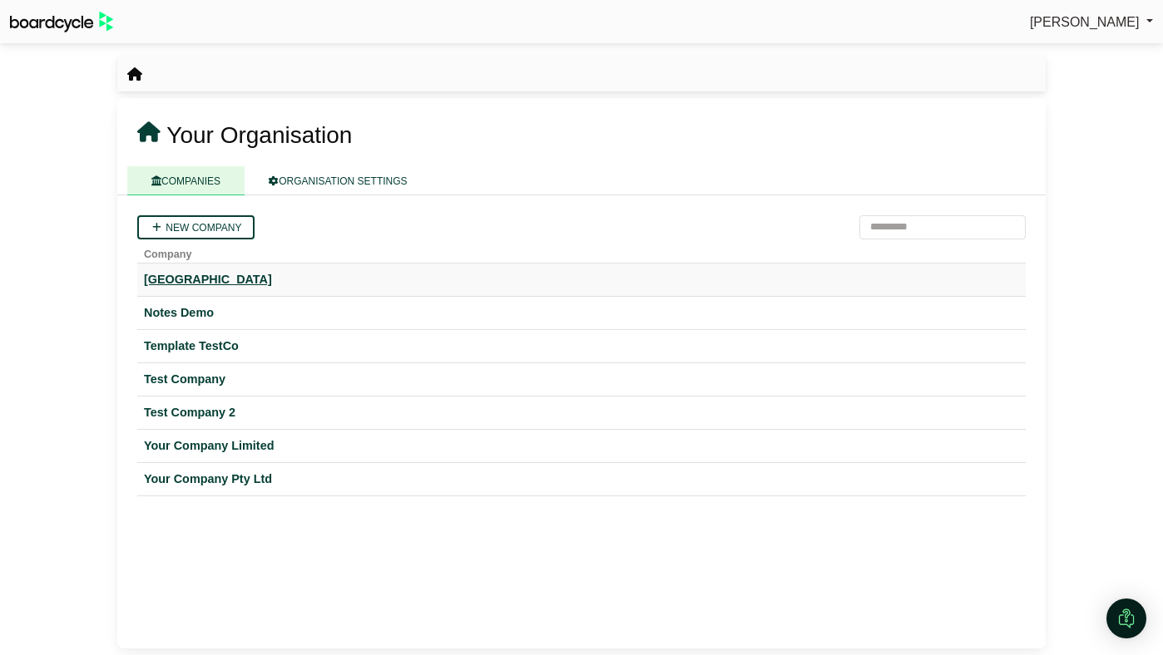
click at [245, 279] on div "[GEOGRAPHIC_DATA]" at bounding box center [581, 279] width 875 height 19
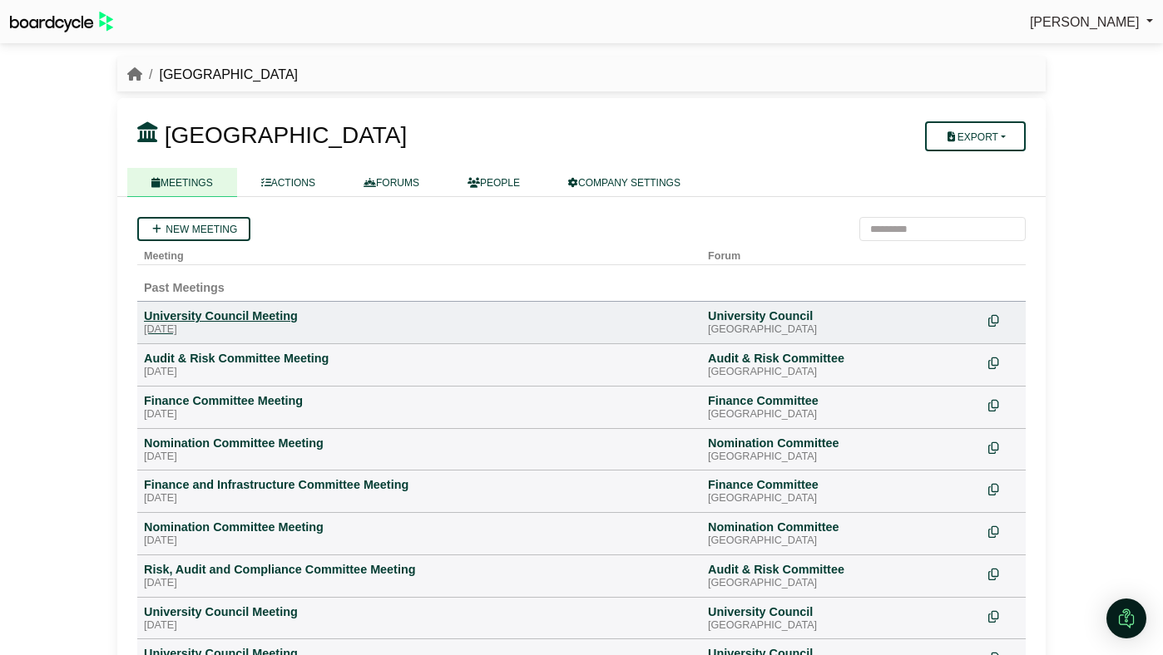
click at [253, 324] on div "[DATE]" at bounding box center [419, 330] width 551 height 13
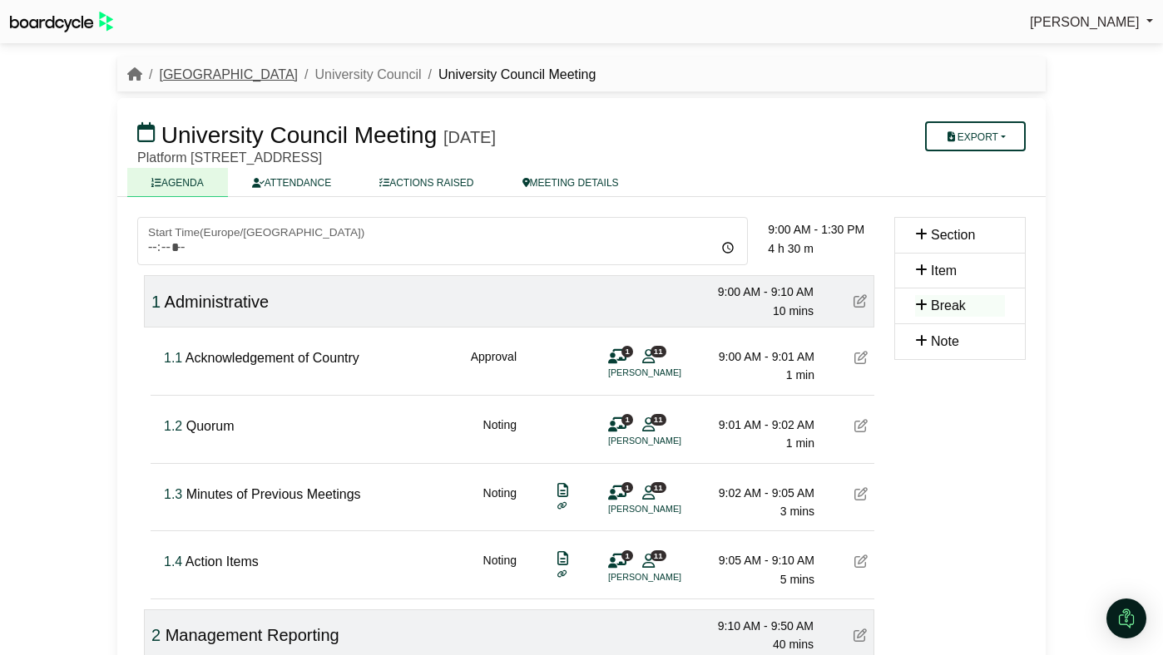
click at [222, 74] on link "[GEOGRAPHIC_DATA]" at bounding box center [228, 74] width 139 height 14
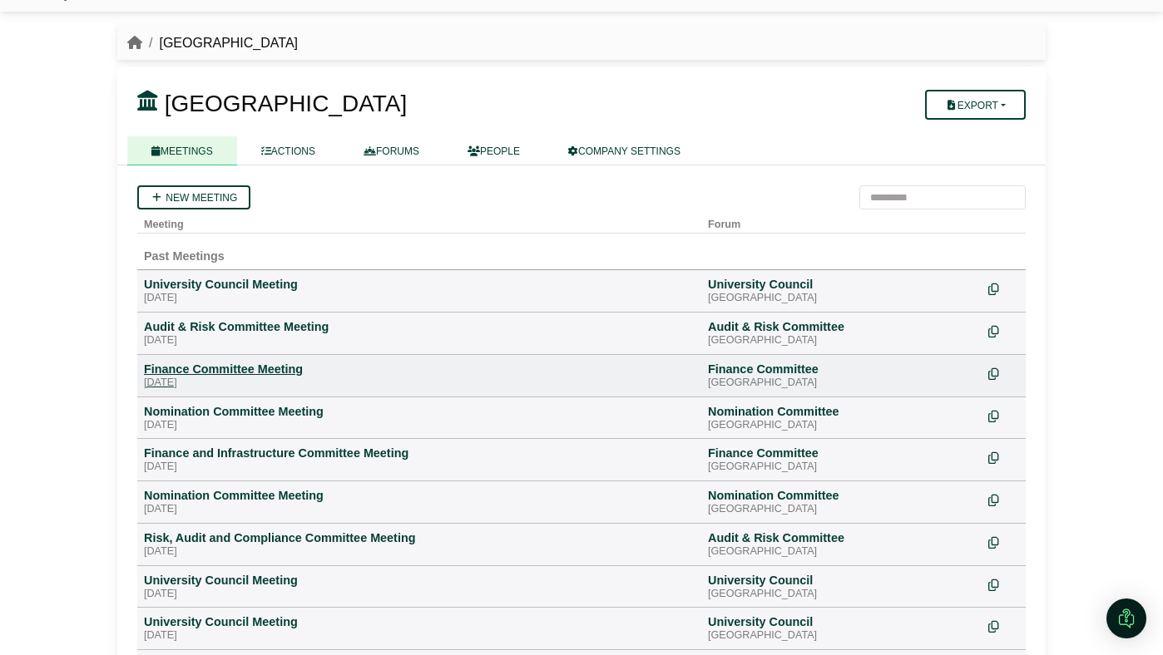
scroll to position [49, 0]
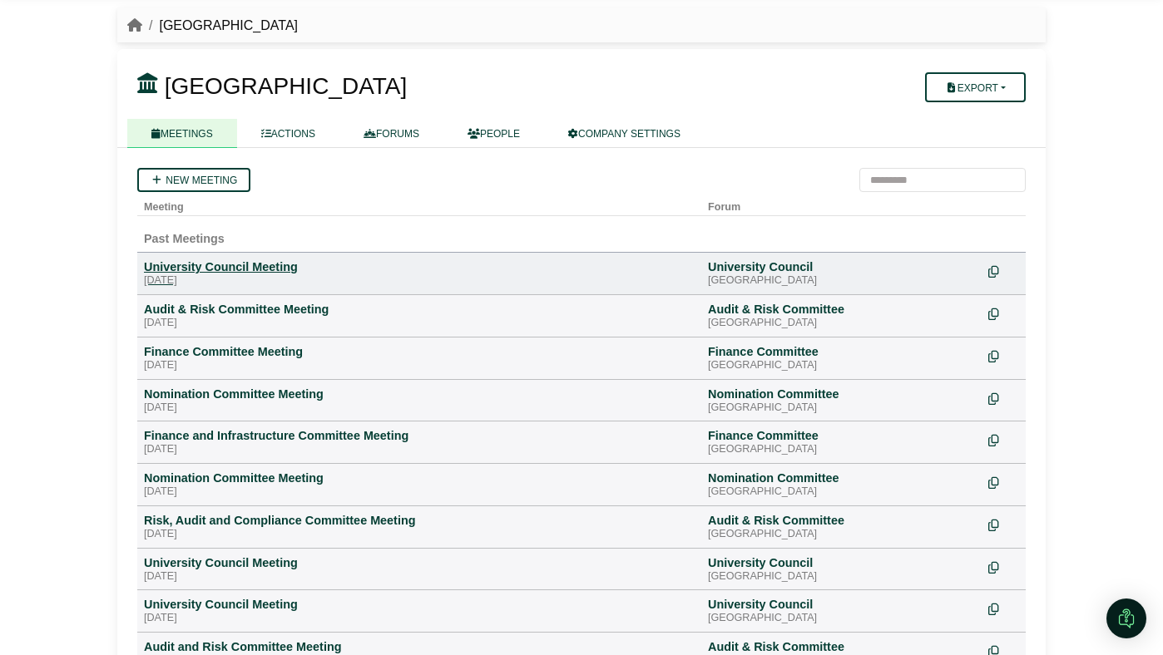
click at [258, 269] on div "University Council Meeting" at bounding box center [419, 266] width 551 height 15
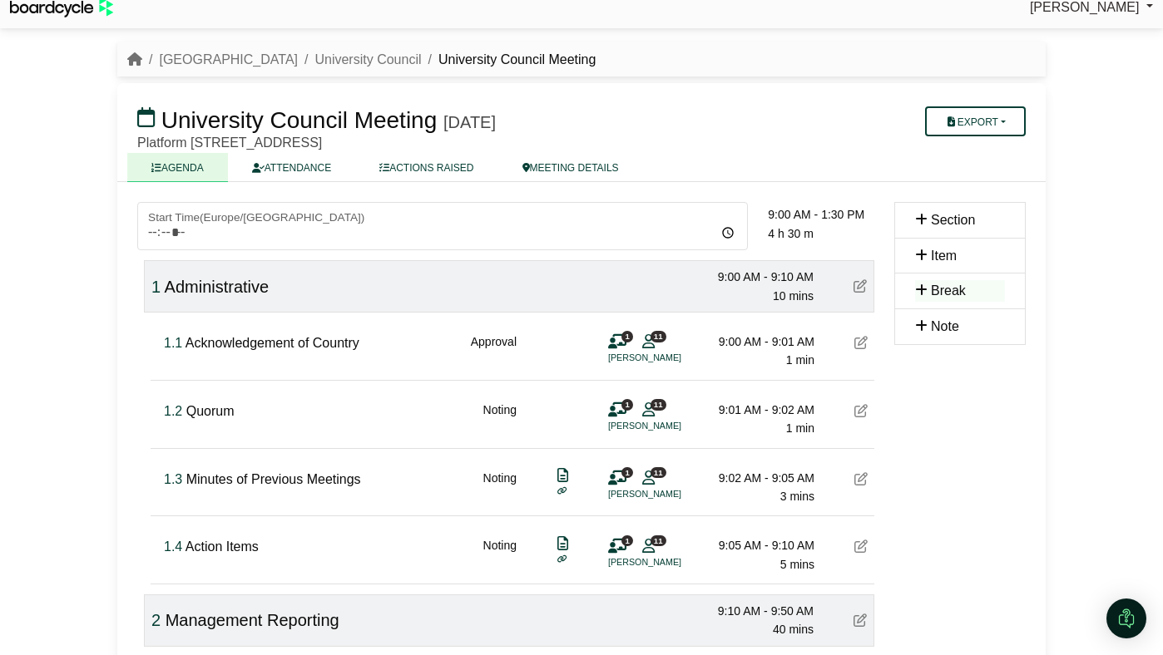
scroll to position [17, 0]
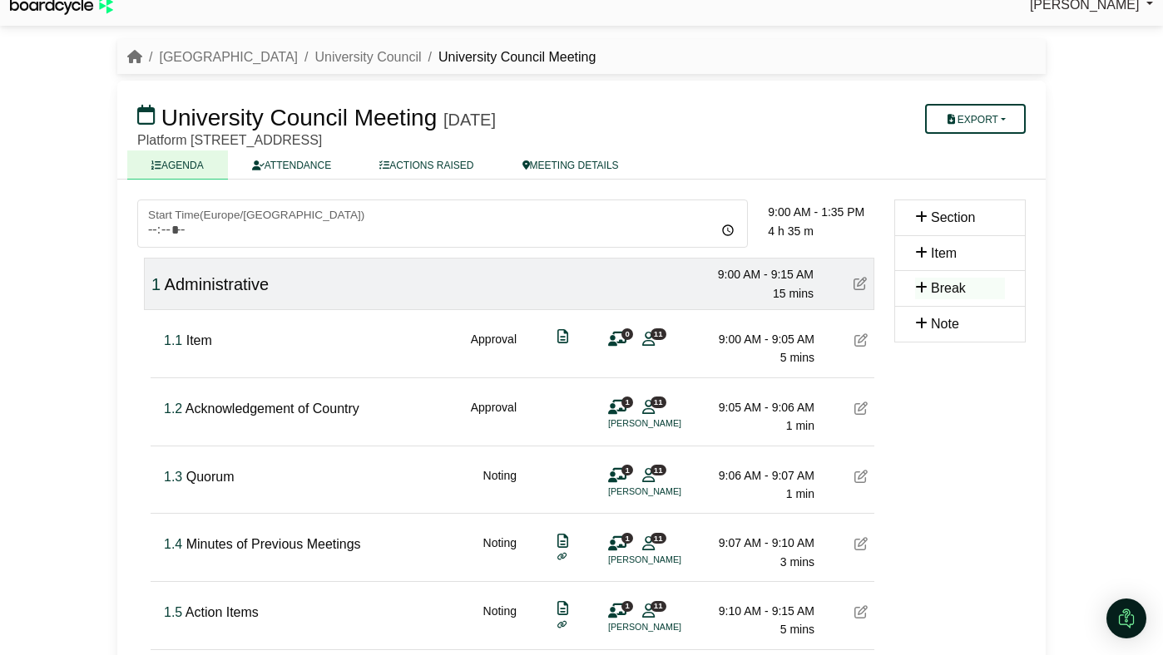
click at [859, 339] on icon at bounding box center [860, 340] width 13 height 13
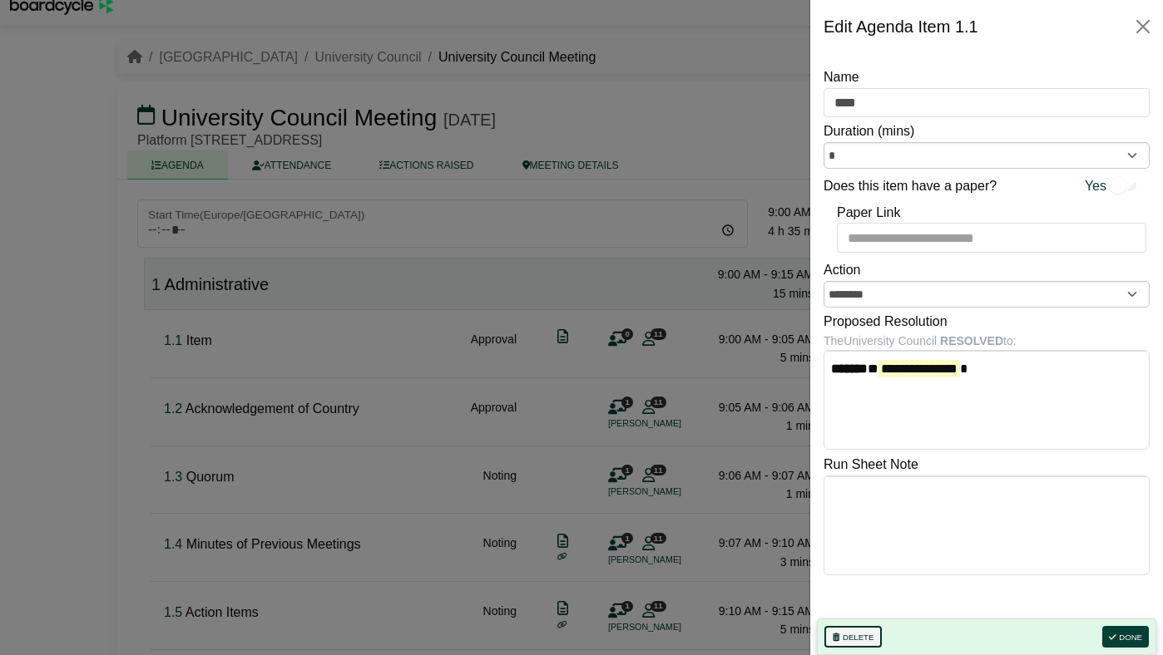
click at [844, 631] on button "Delete" at bounding box center [852, 637] width 57 height 22
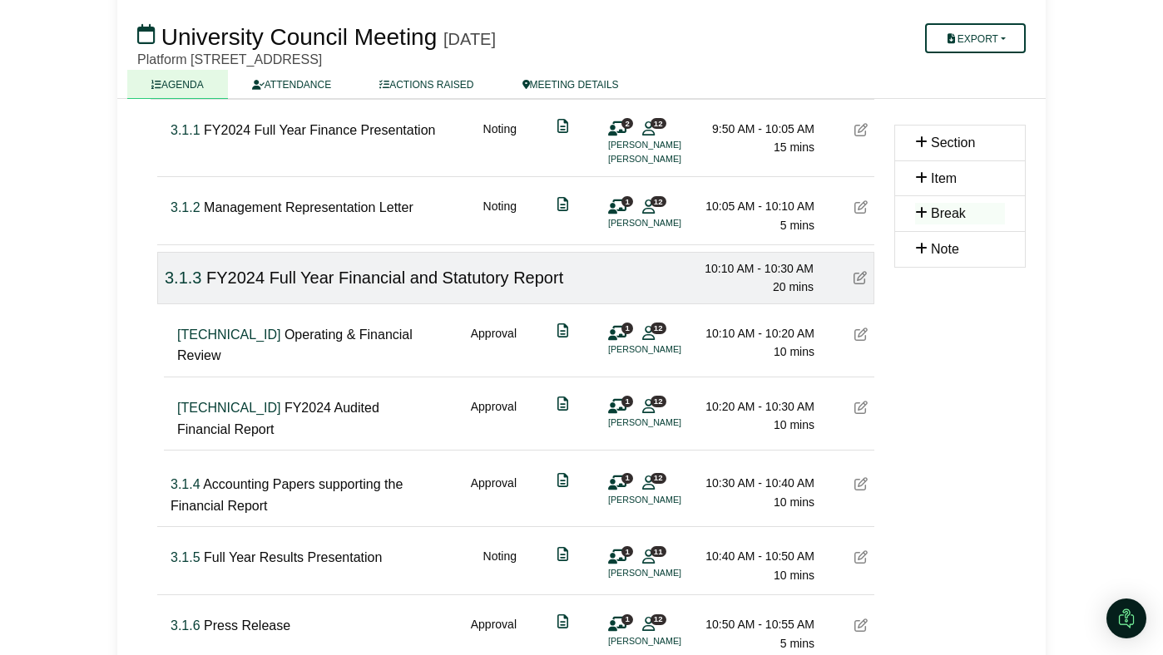
scroll to position [0, 0]
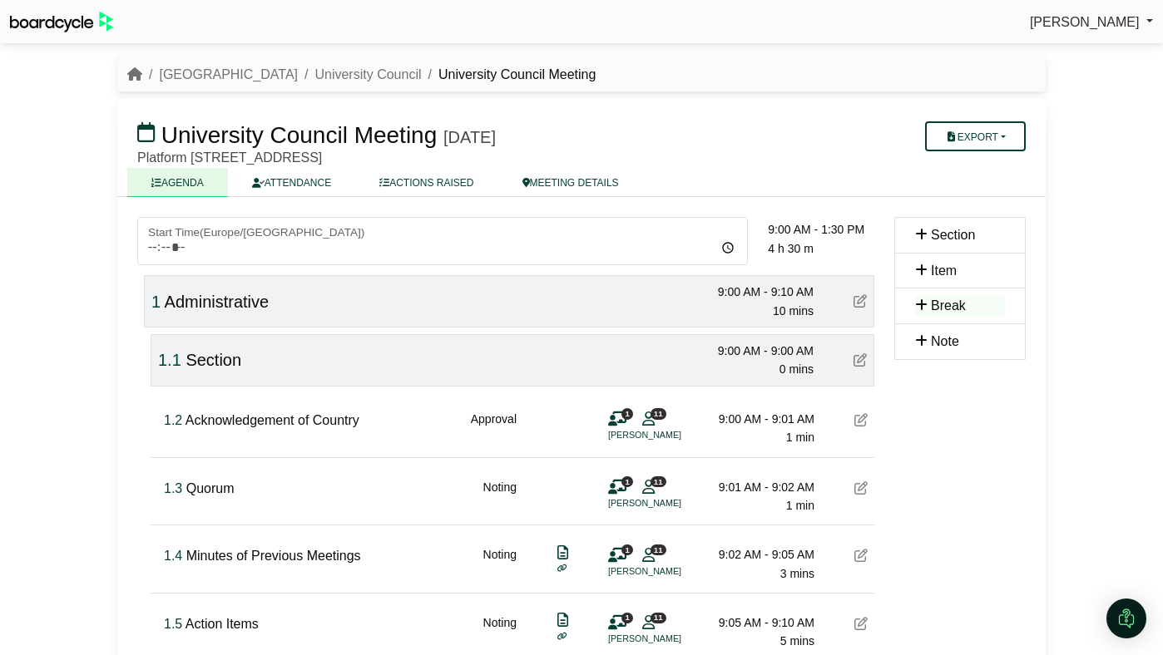
click at [170, 362] on span "1.1" at bounding box center [169, 360] width 23 height 18
type input "*"
click at [862, 296] on icon at bounding box center [859, 300] width 13 height 13
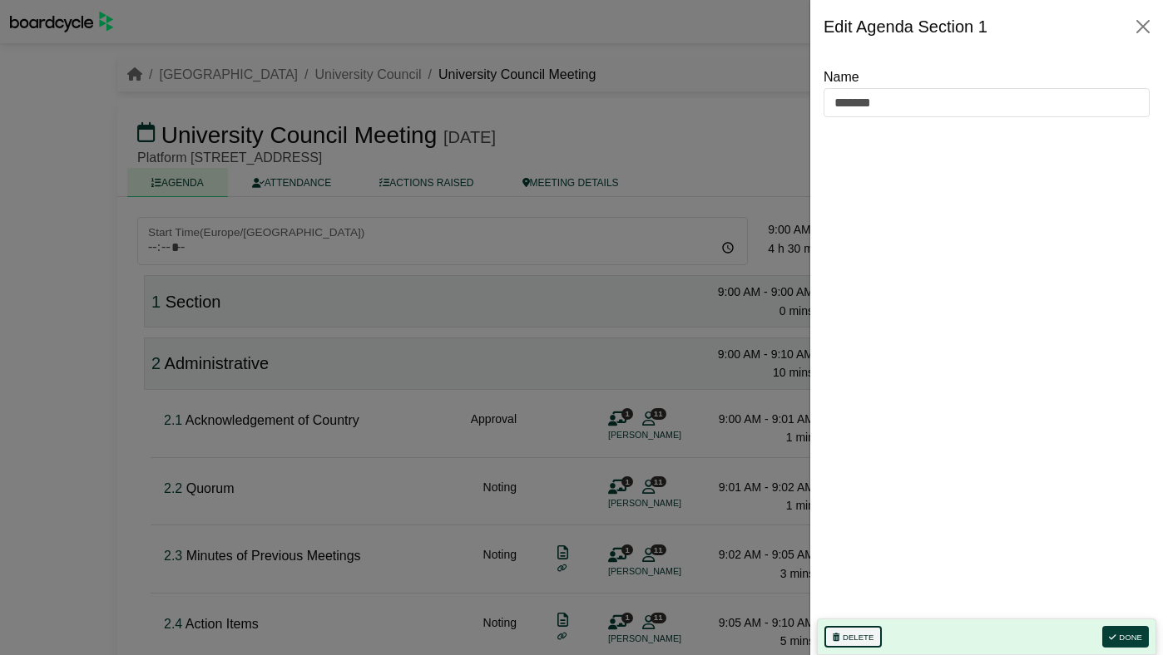
click at [838, 634] on icon "button" at bounding box center [836, 638] width 7 height 8
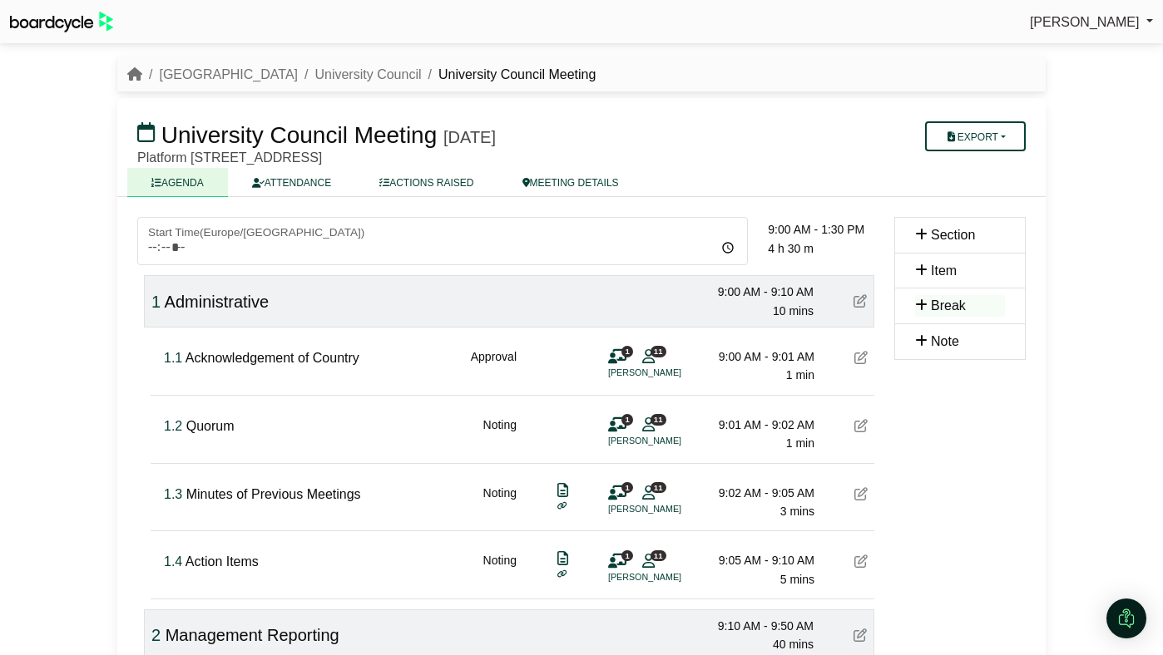
click at [126, 72] on div "Hogwarts University University Council University Council Meeting" at bounding box center [581, 75] width 928 height 22
click at [131, 76] on icon "breadcrumb" at bounding box center [134, 73] width 15 height 13
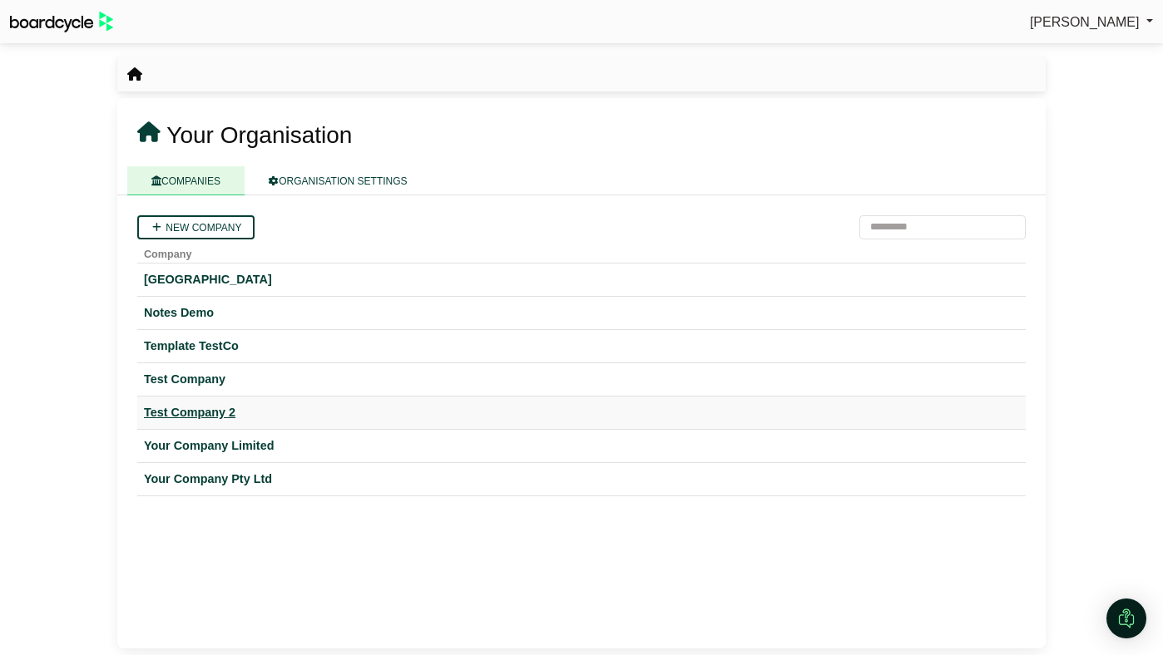
click at [166, 404] on div "Test Company 2" at bounding box center [581, 412] width 875 height 19
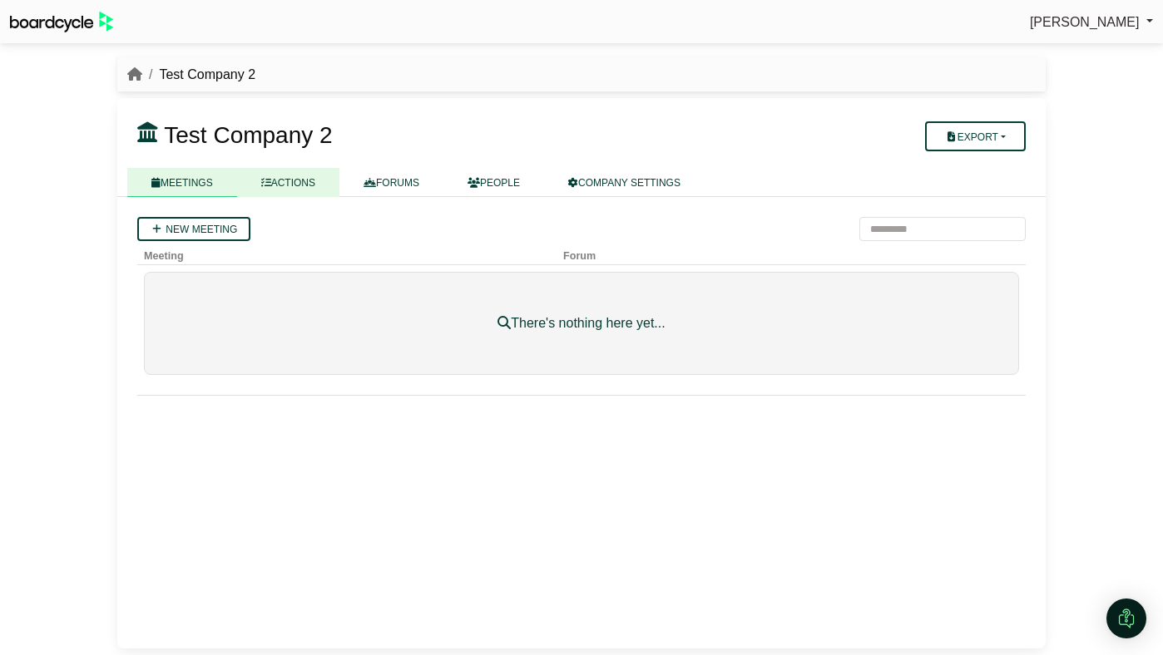
click at [297, 183] on link "ACTIONS" at bounding box center [288, 182] width 102 height 29
click at [229, 225] on link "New action" at bounding box center [189, 229] width 105 height 24
click at [130, 66] on li "breadcrumb" at bounding box center [134, 75] width 15 height 22
click at [134, 77] on icon "breadcrumb" at bounding box center [134, 73] width 15 height 13
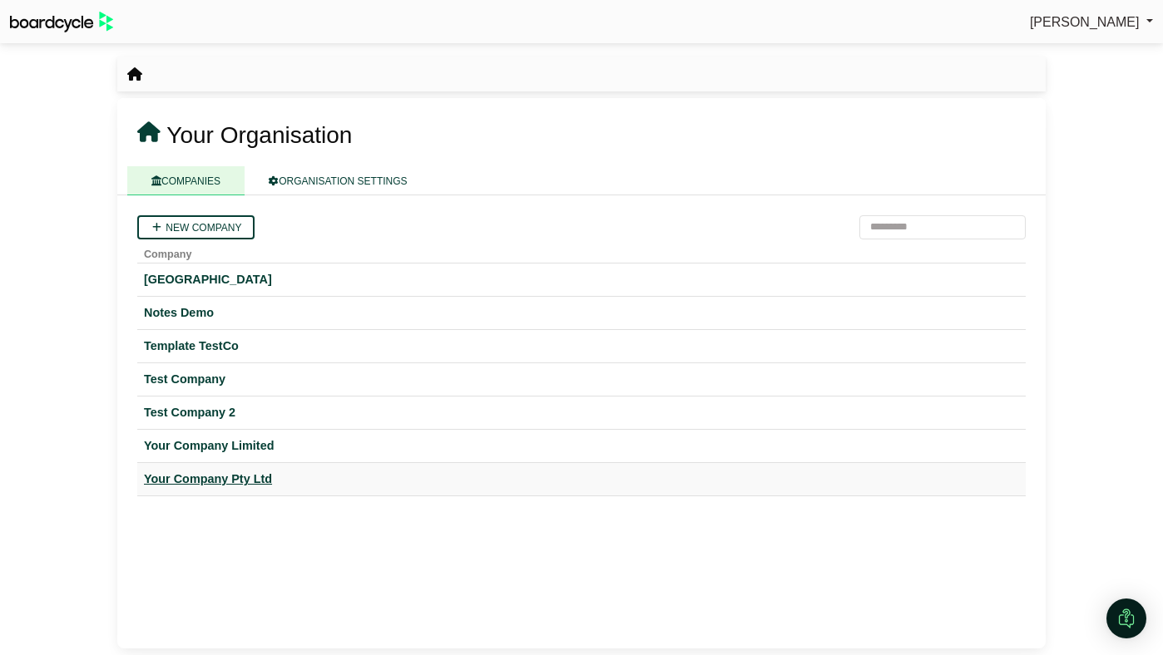
click at [239, 477] on div "Your Company Pty Ltd" at bounding box center [581, 479] width 875 height 19
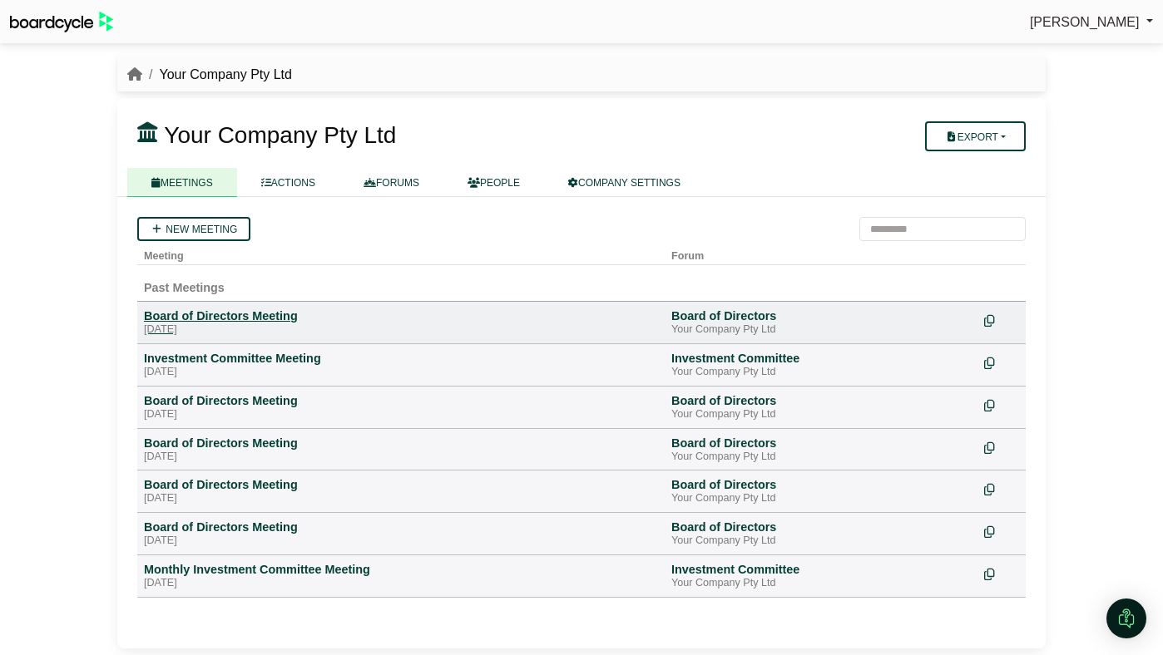
click at [228, 314] on div "Board of Directors Meeting" at bounding box center [401, 316] width 514 height 15
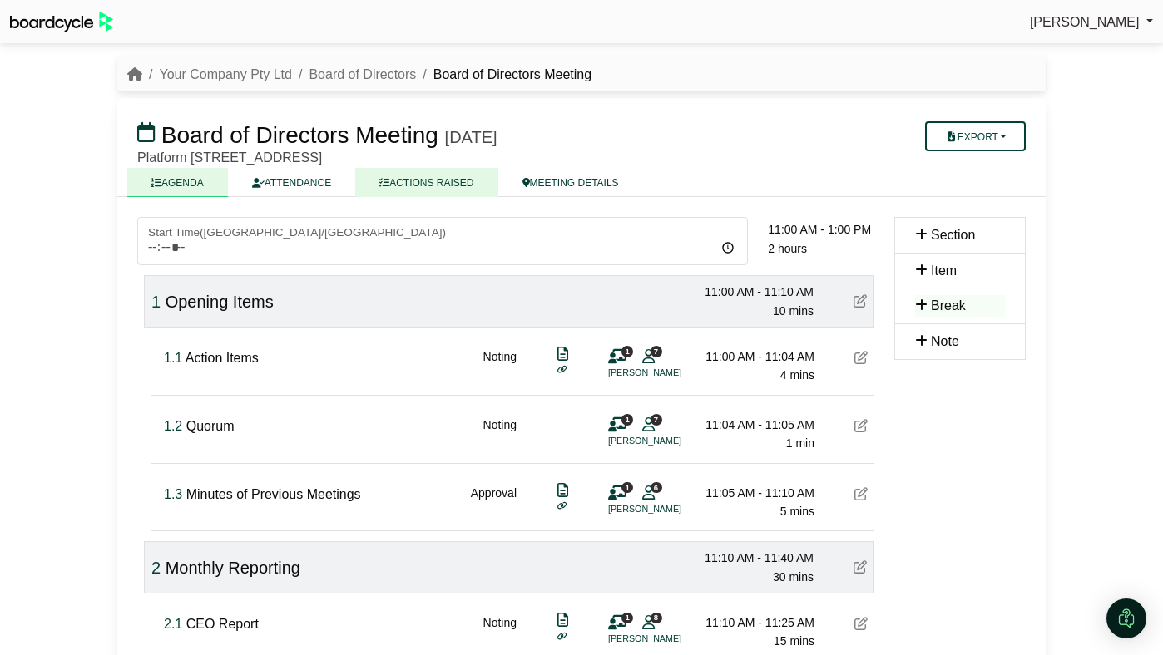
click at [431, 182] on link "ACTIONS RAISED" at bounding box center [426, 182] width 142 height 29
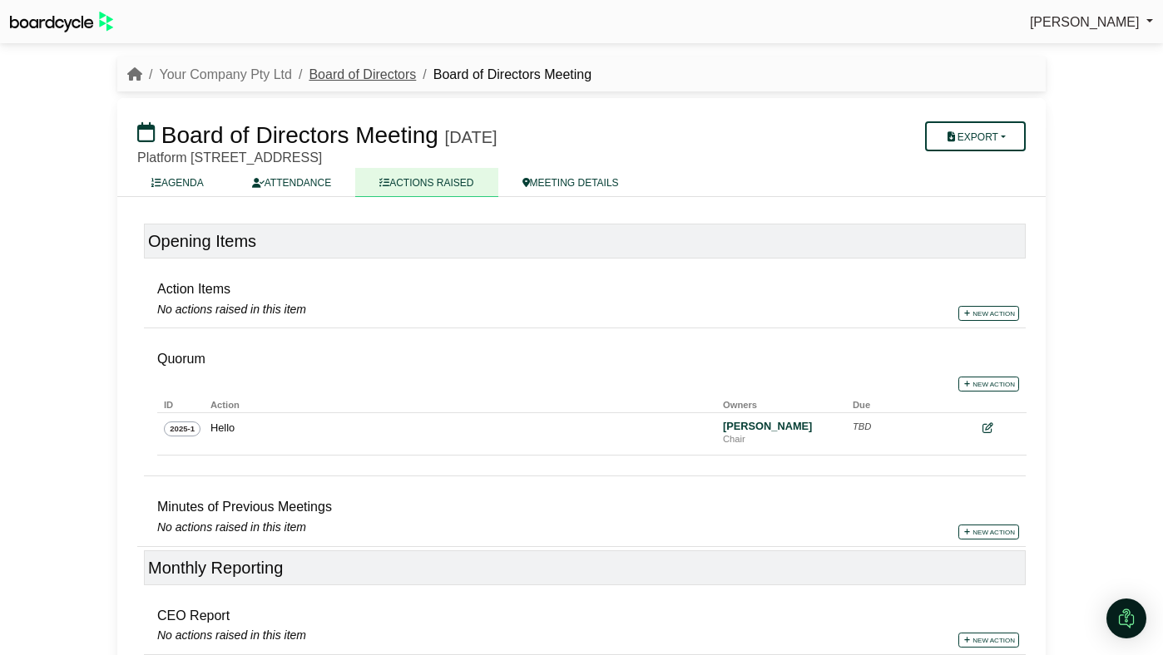
click at [384, 75] on link "Board of Directors" at bounding box center [362, 74] width 107 height 14
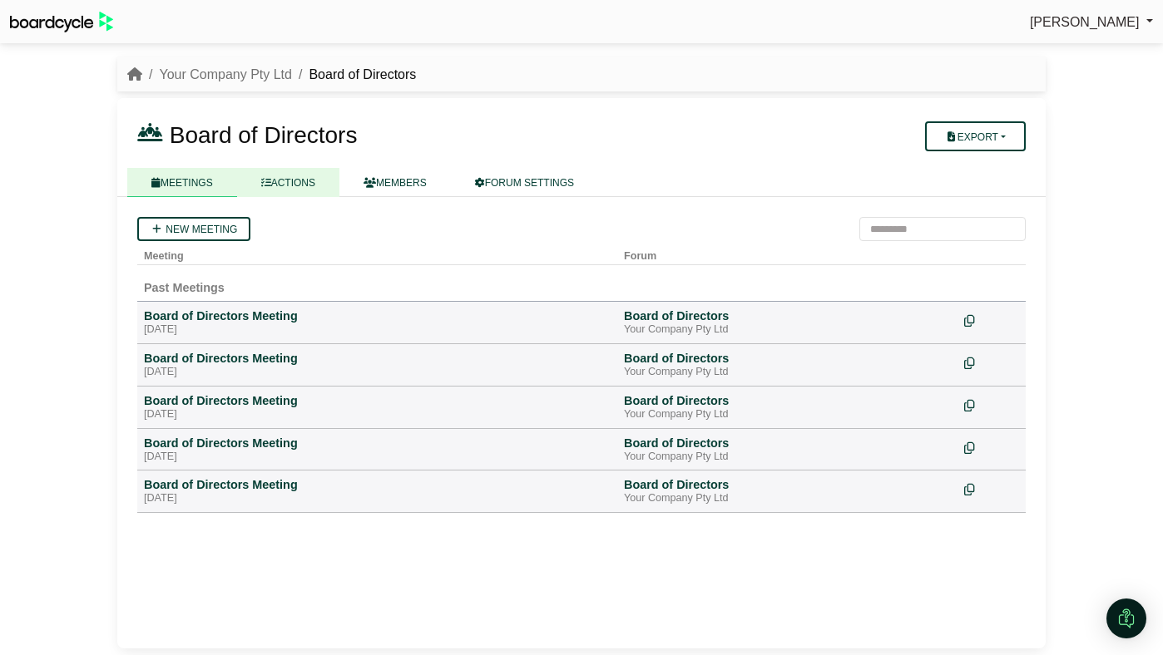
click at [299, 181] on link "ACTIONS" at bounding box center [288, 182] width 102 height 29
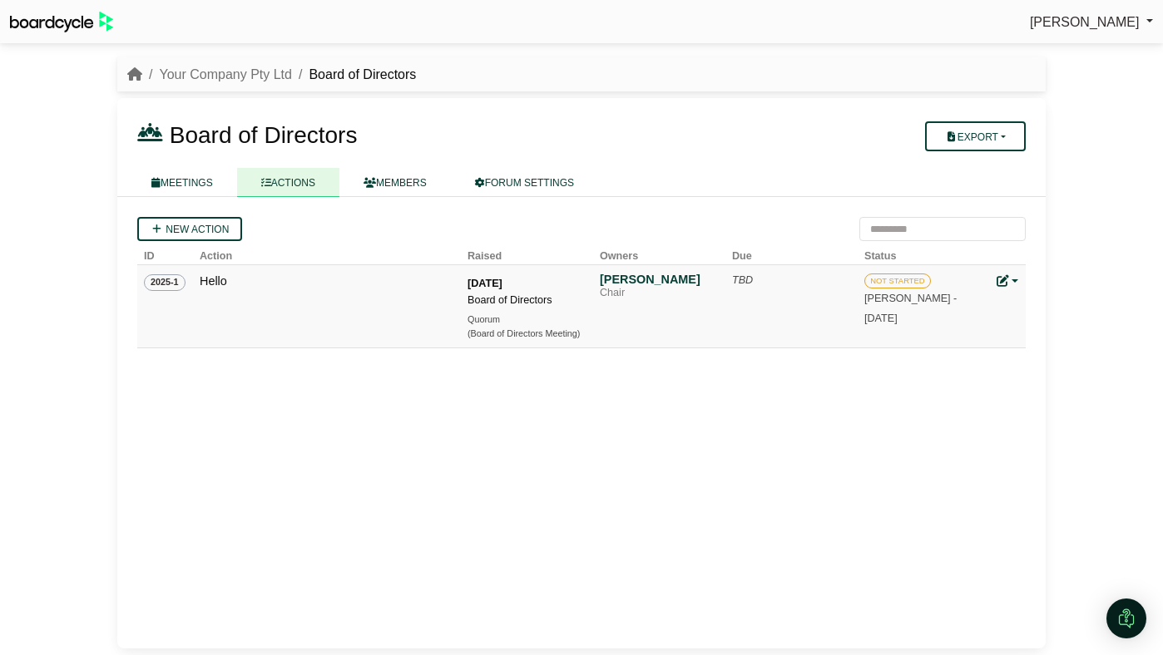
click at [1007, 279] on icon at bounding box center [1002, 281] width 12 height 12
click at [1031, 329] on link "Edit action" at bounding box center [1062, 338] width 133 height 32
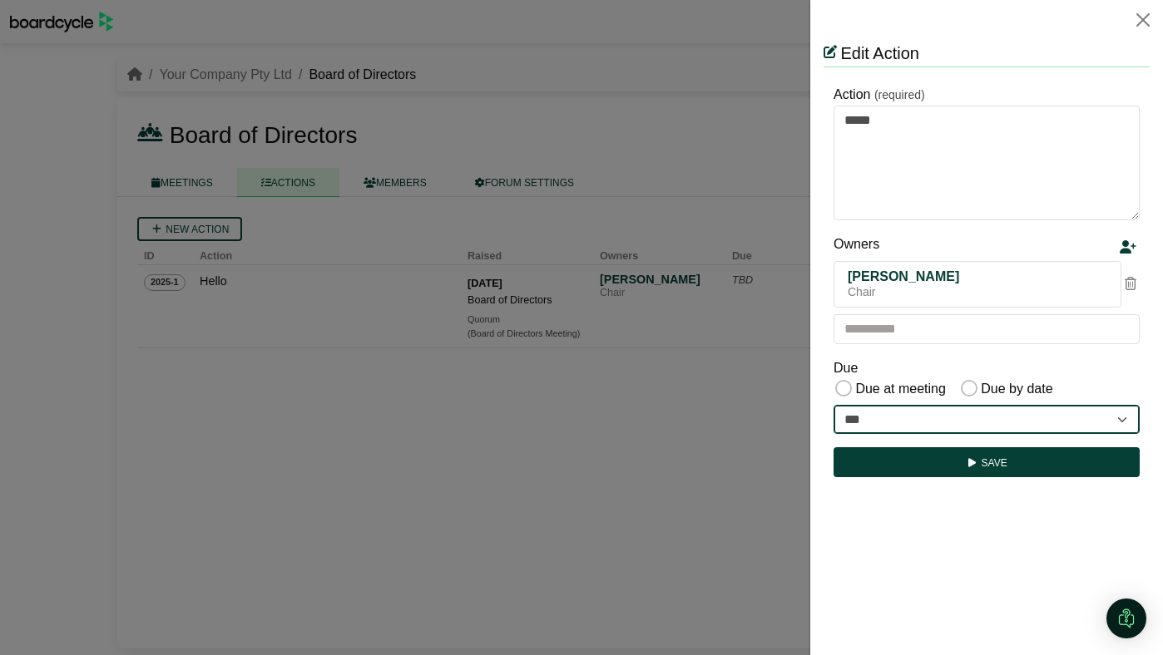
click at [917, 421] on select "***" at bounding box center [986, 420] width 306 height 30
click at [1141, 12] on button "Close" at bounding box center [1142, 20] width 27 height 27
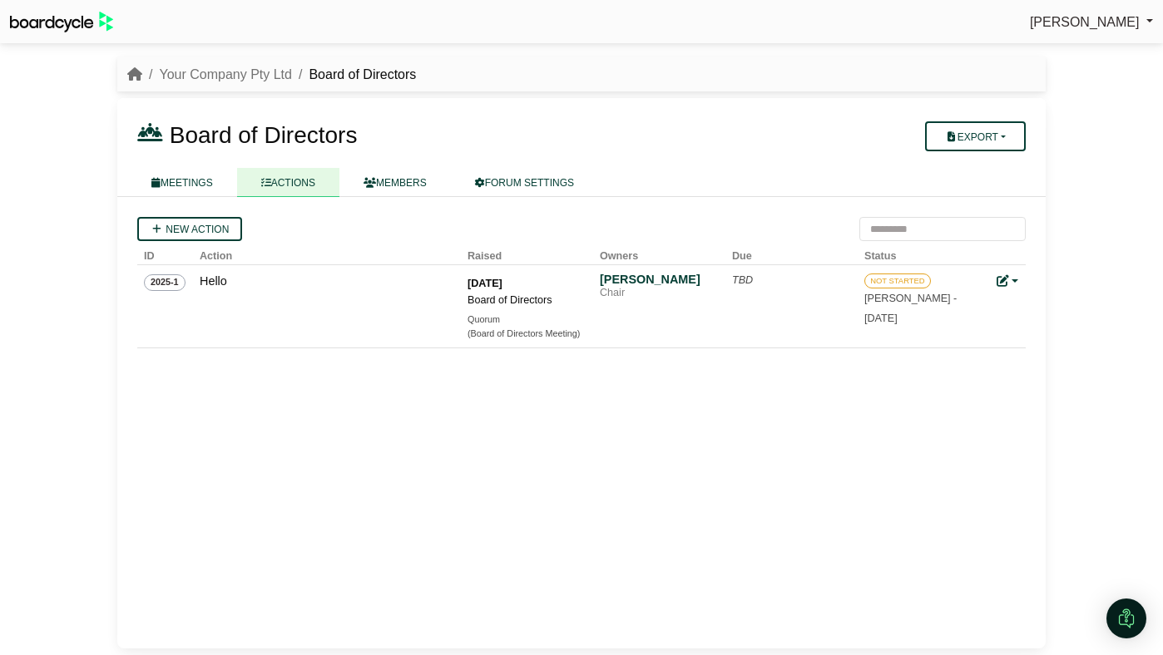
click at [509, 329] on div "(Board of Directors Meeting)" at bounding box center [525, 334] width 116 height 14
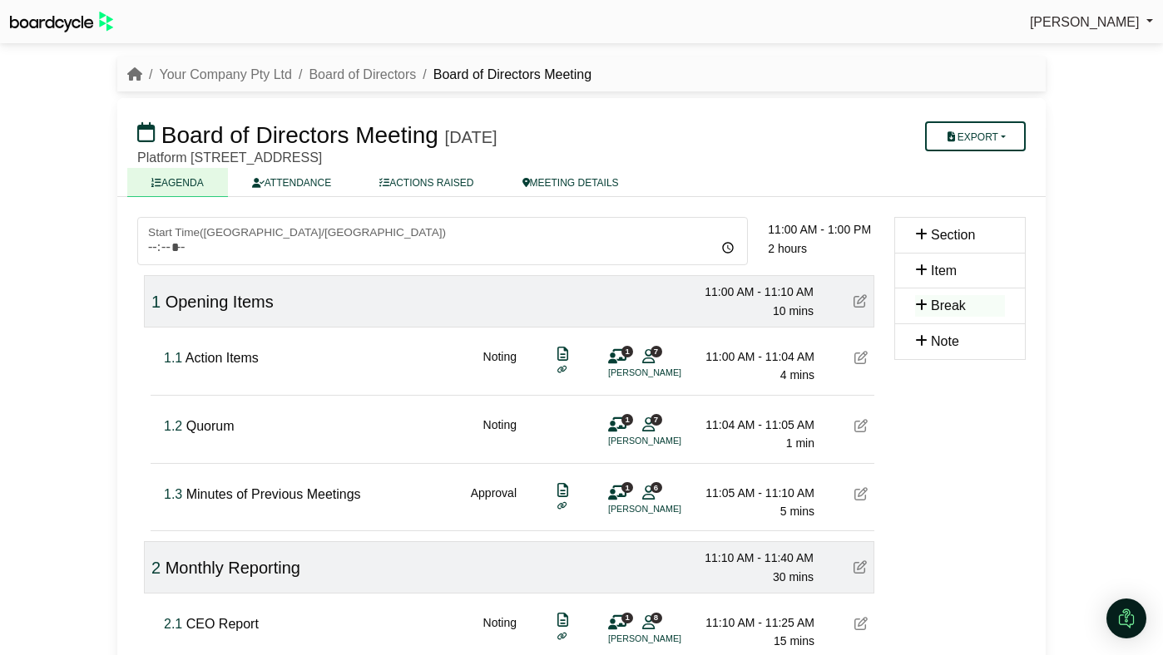
scroll to position [102, 0]
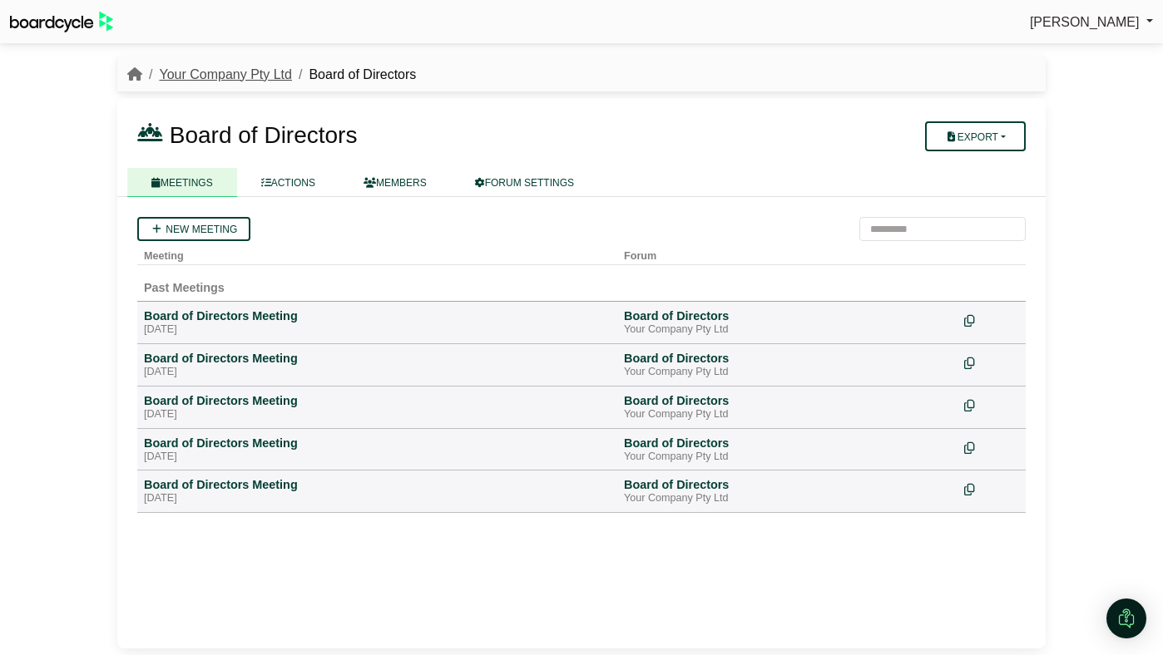
click at [225, 80] on link "Your Company Pty Ltd" at bounding box center [225, 74] width 133 height 14
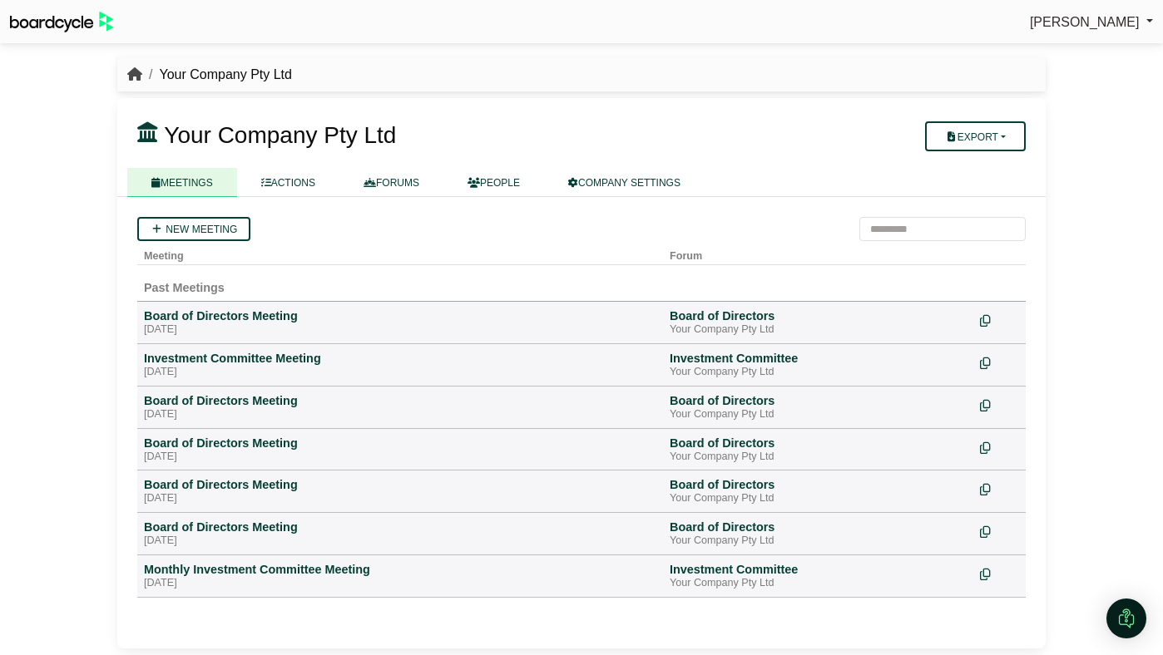
click at [136, 76] on icon "breadcrumb" at bounding box center [134, 73] width 15 height 13
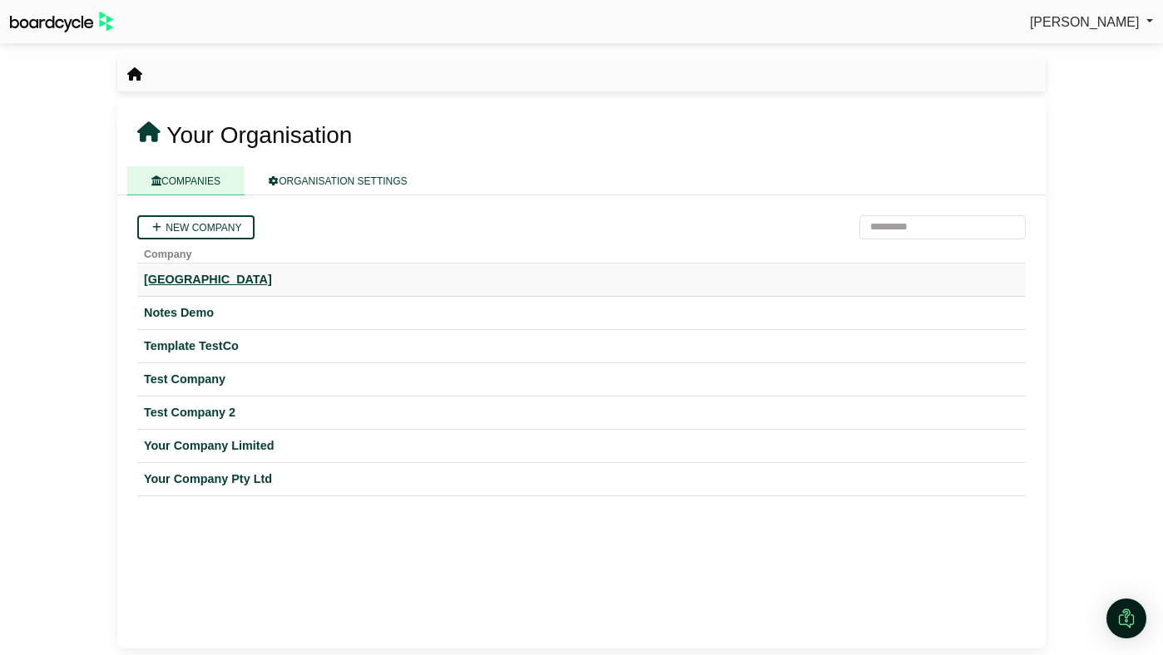
click at [185, 289] on div "[GEOGRAPHIC_DATA]" at bounding box center [581, 279] width 875 height 19
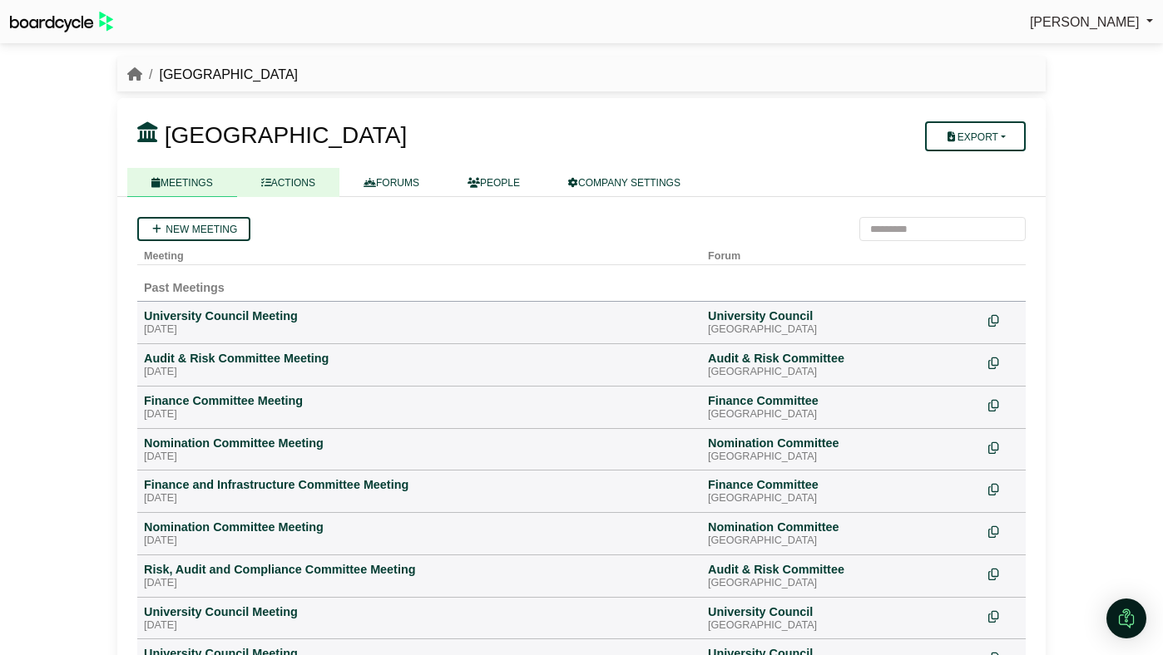
click at [273, 187] on link "ACTIONS" at bounding box center [288, 182] width 102 height 29
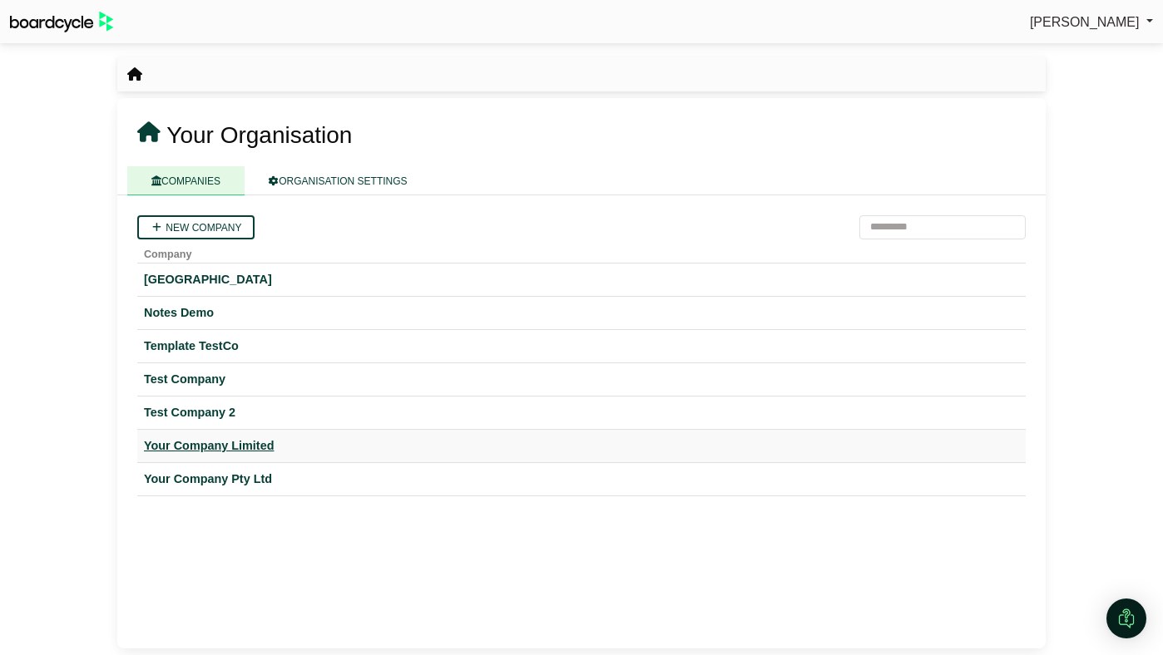
click at [190, 444] on div "Your Company Limited" at bounding box center [581, 446] width 875 height 19
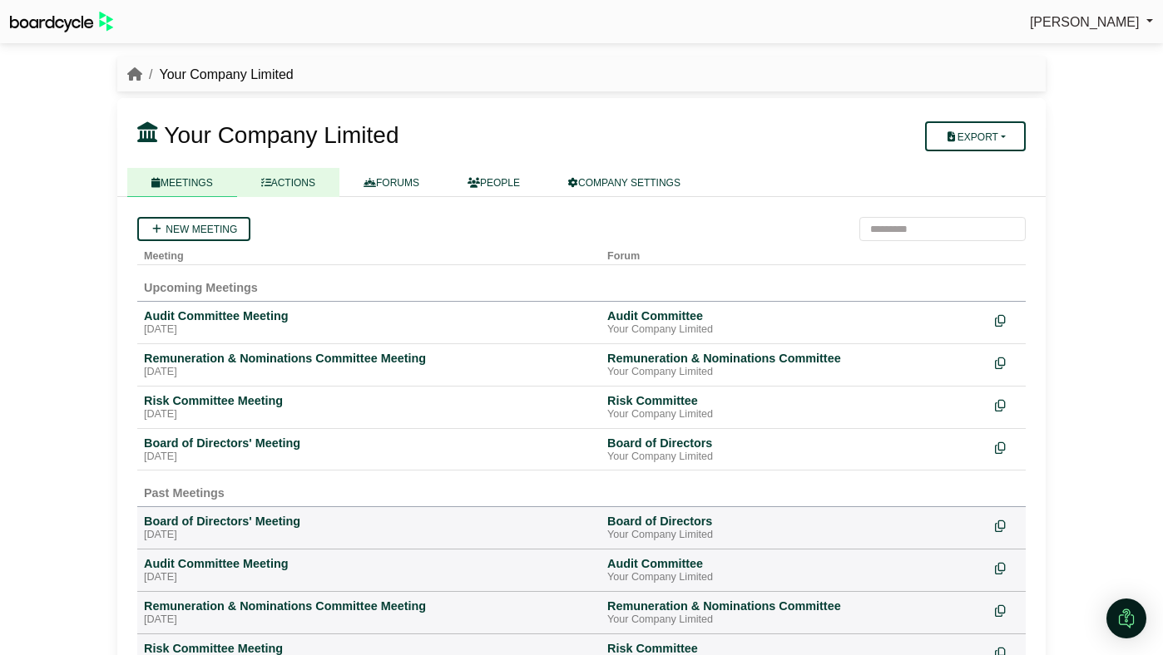
click at [283, 189] on link "ACTIONS" at bounding box center [288, 182] width 102 height 29
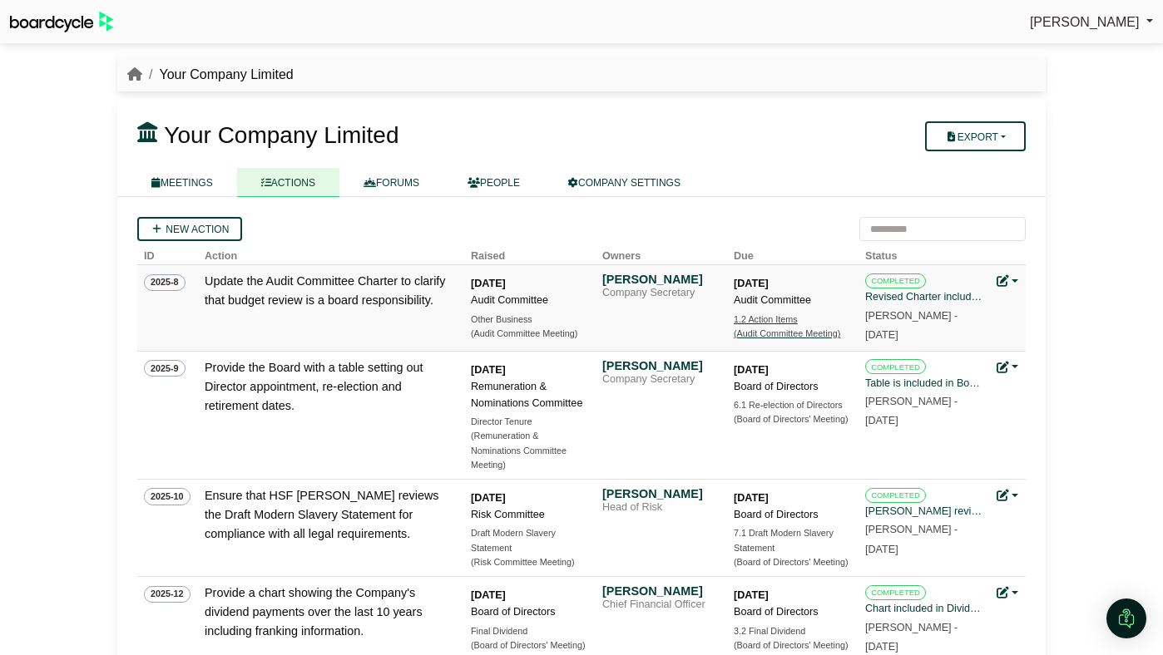
click at [749, 327] on div "(Audit Committee Meeting)" at bounding box center [792, 334] width 116 height 14
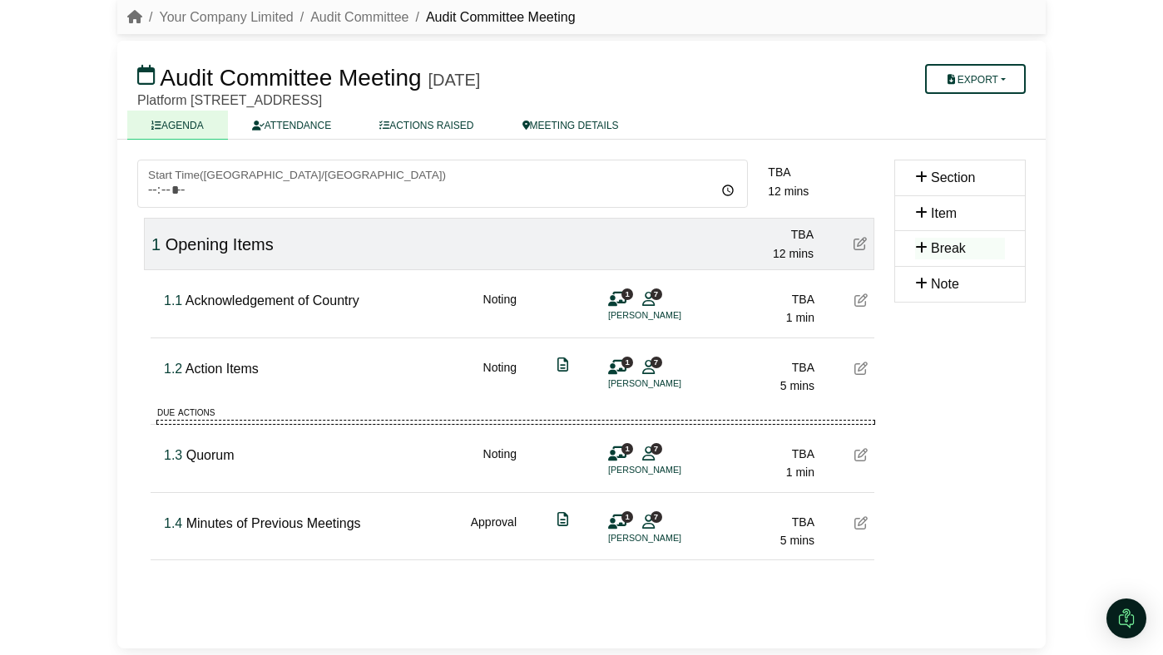
scroll to position [57, 0]
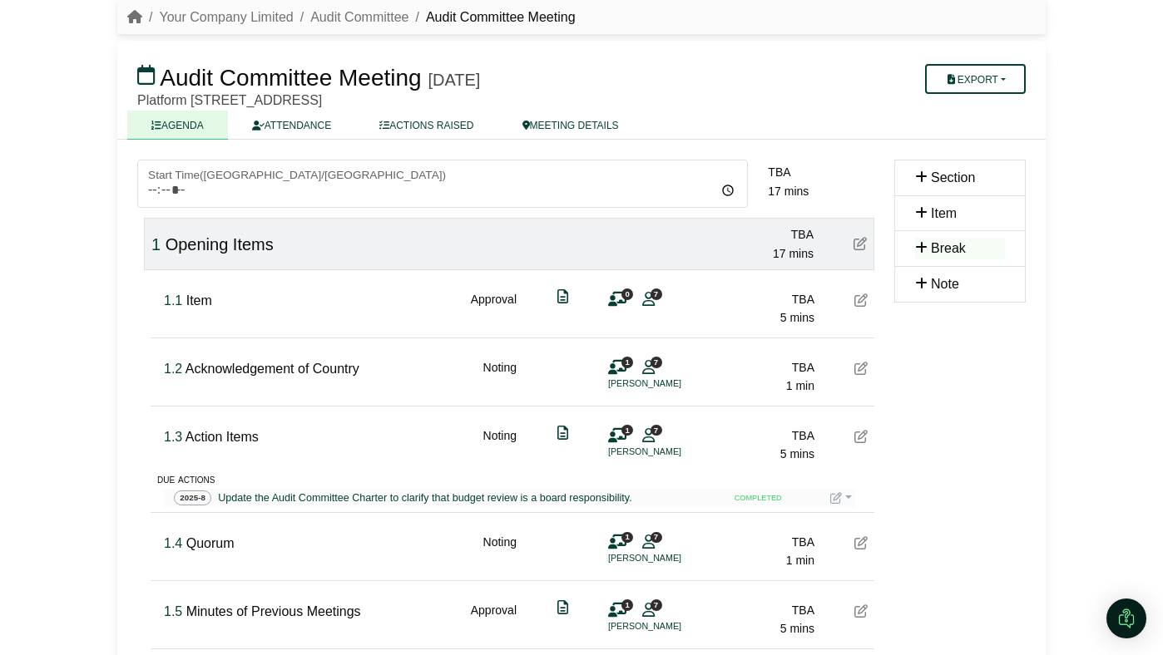
click at [861, 302] on icon at bounding box center [860, 300] width 13 height 13
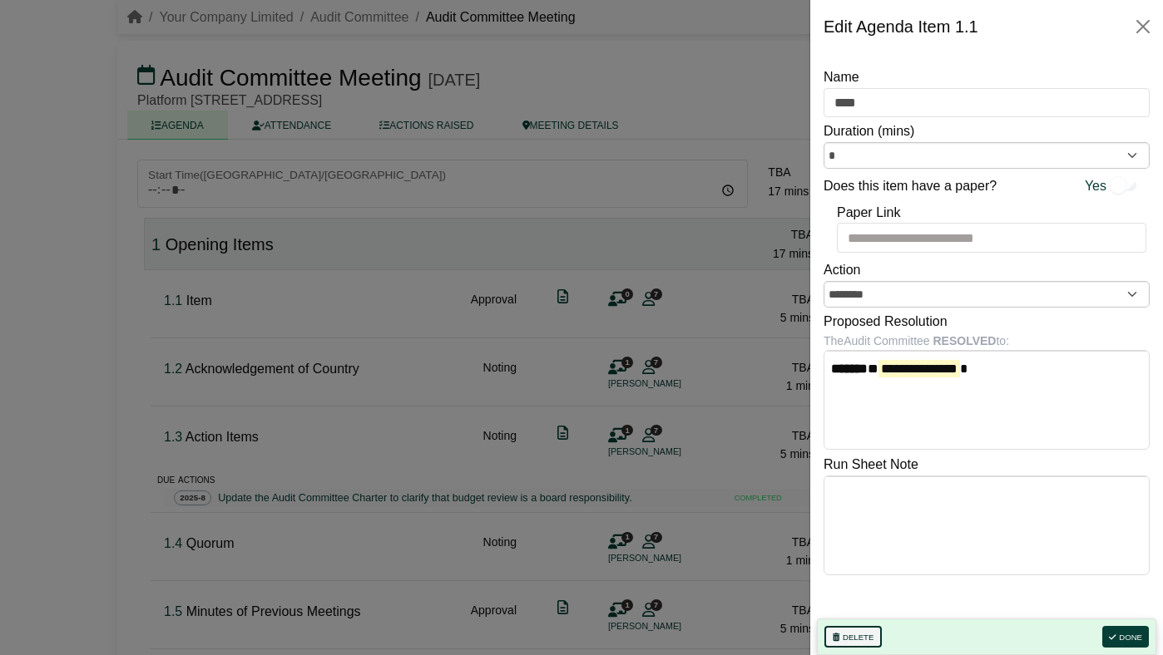
click at [858, 630] on button "Delete" at bounding box center [852, 637] width 57 height 22
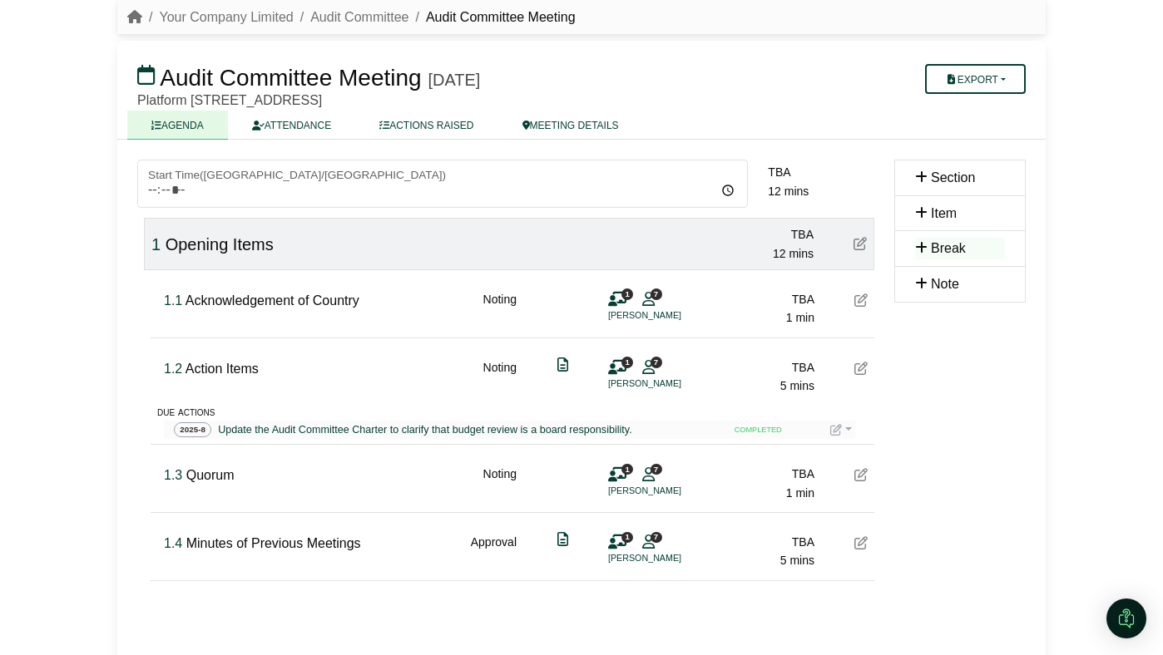
drag, startPoint x: 936, startPoint y: 259, endPoint x: 969, endPoint y: 45, distance: 217.1
